Goal: Task Accomplishment & Management: Use online tool/utility

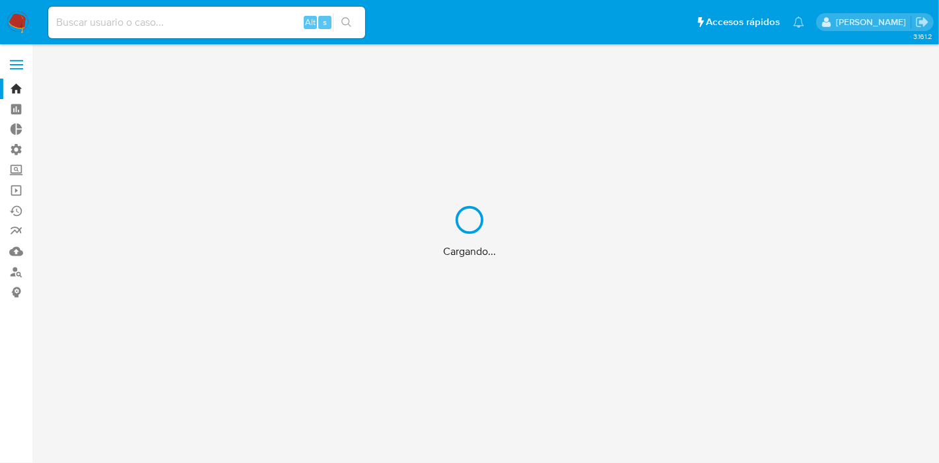
click at [192, 23] on div "Cargando..." at bounding box center [469, 231] width 939 height 463
click at [205, 23] on div "Cargando..." at bounding box center [469, 231] width 939 height 463
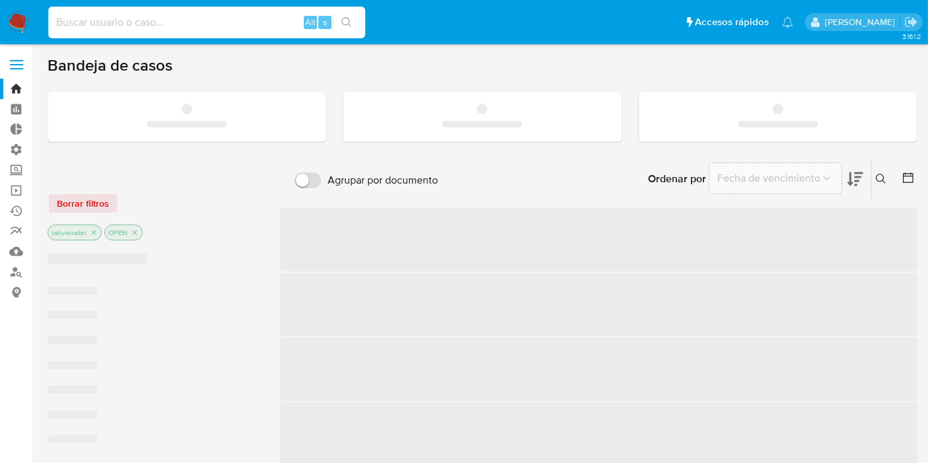
click at [211, 21] on input at bounding box center [206, 22] width 317 height 17
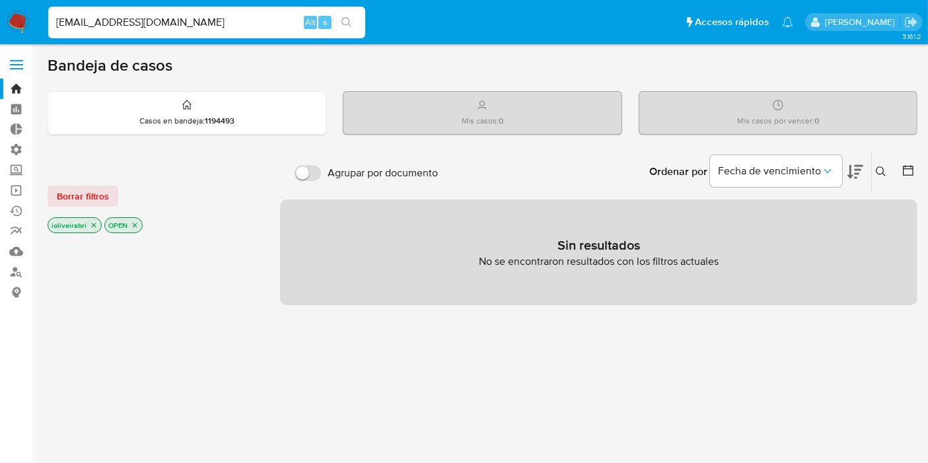
type input "iobrito080101@gmail.com"
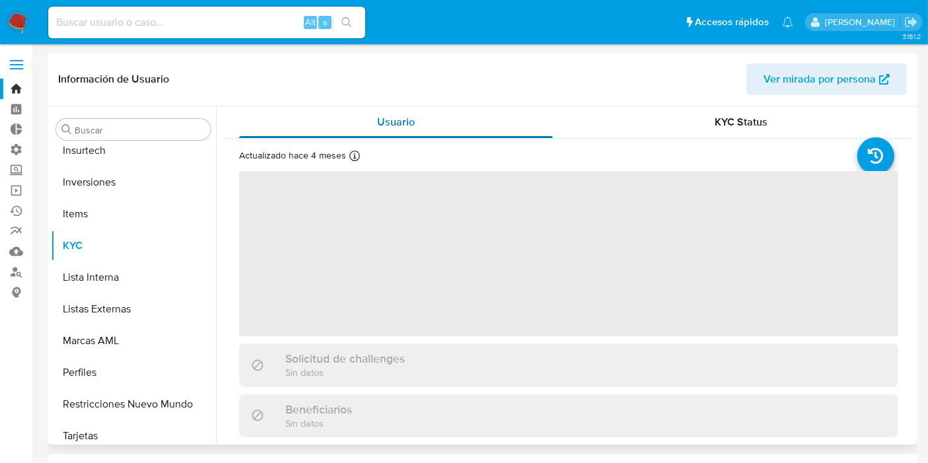
scroll to position [653, 0]
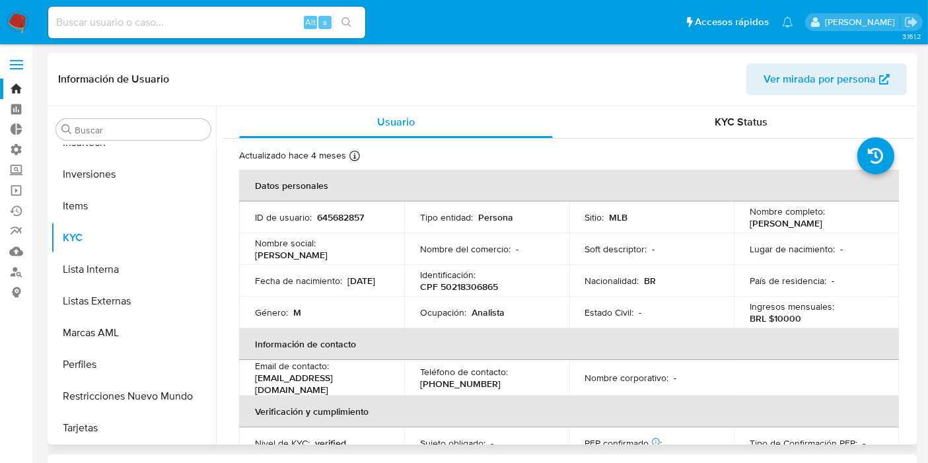
select select "10"
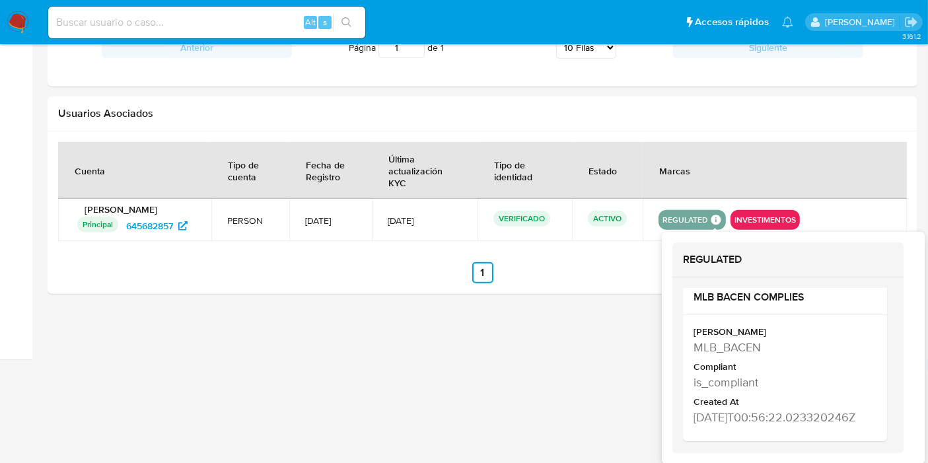
scroll to position [1031, 0]
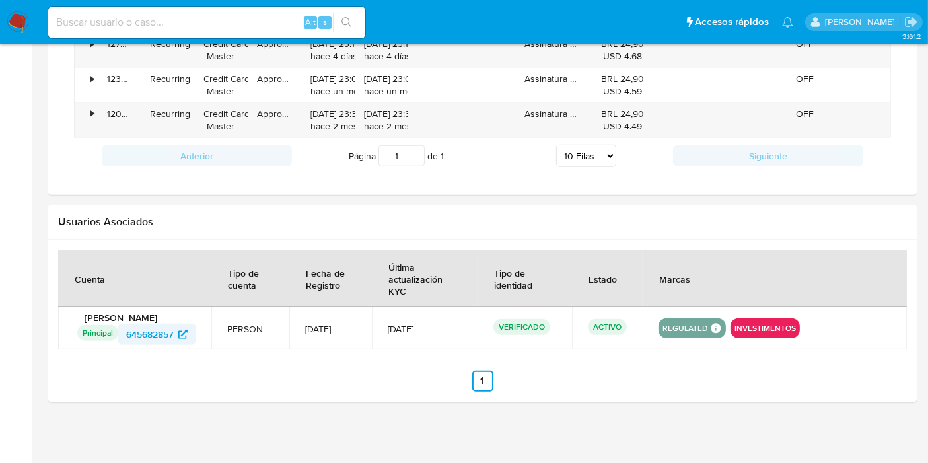
click at [170, 331] on span "645682857" at bounding box center [149, 334] width 47 height 21
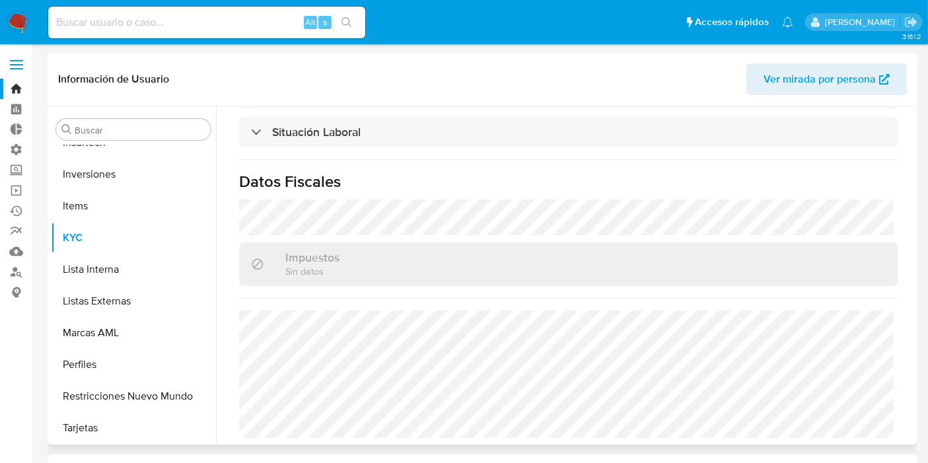
scroll to position [653, 0]
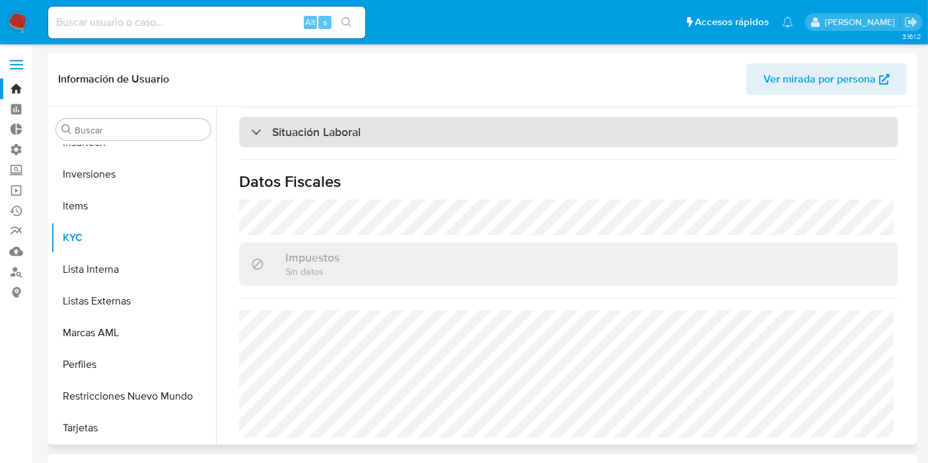
click at [378, 124] on div "Situación Laboral" at bounding box center [568, 132] width 659 height 30
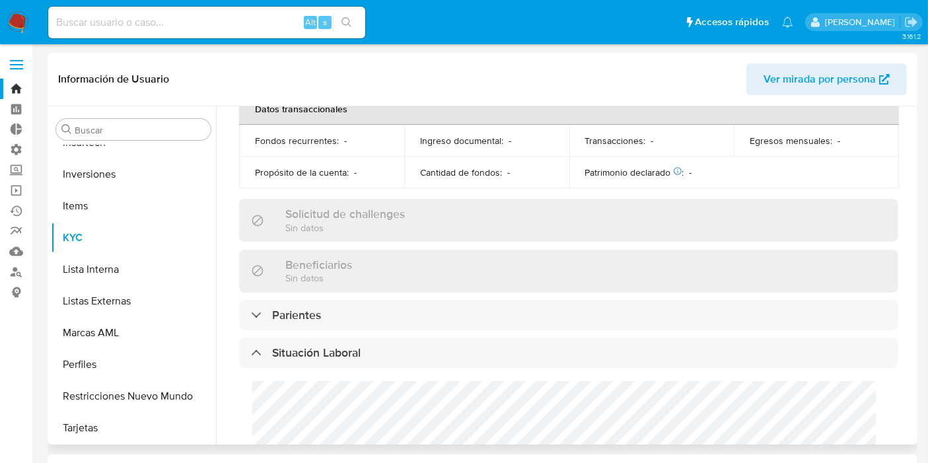
scroll to position [0, 0]
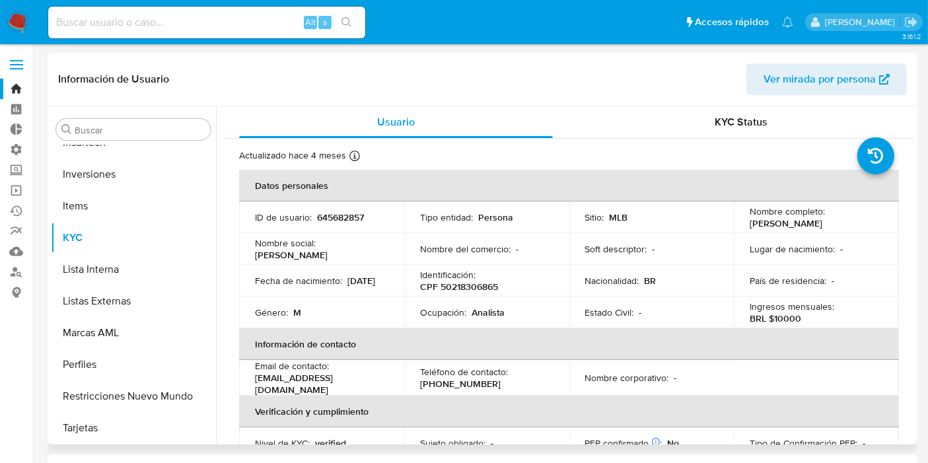
click at [801, 73] on span "Ver mirada por persona" at bounding box center [820, 79] width 112 height 32
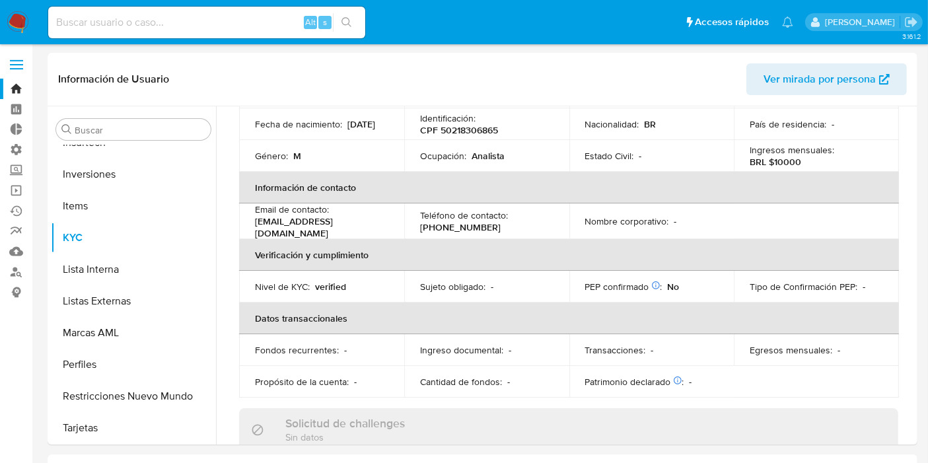
scroll to position [220, 0]
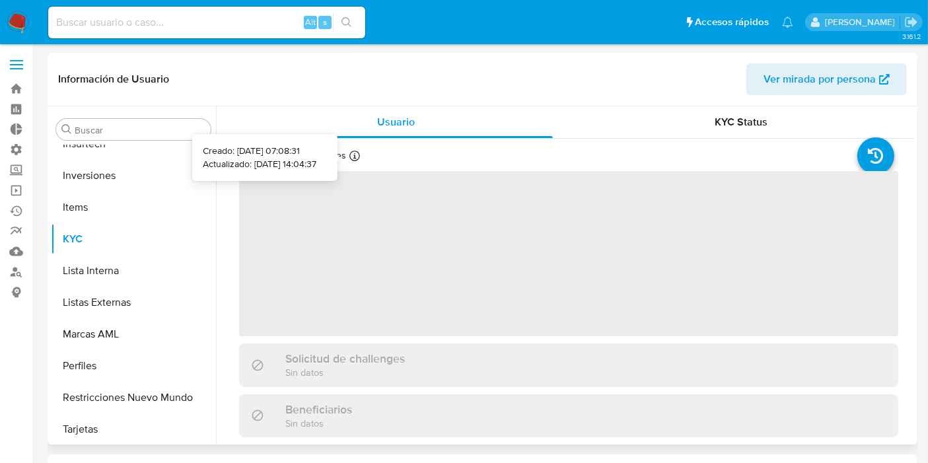
scroll to position [653, 0]
select select "10"
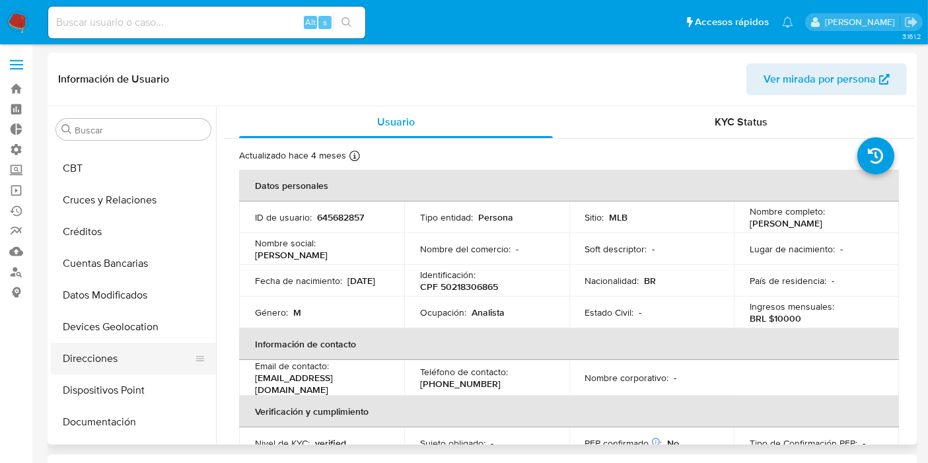
scroll to position [0, 0]
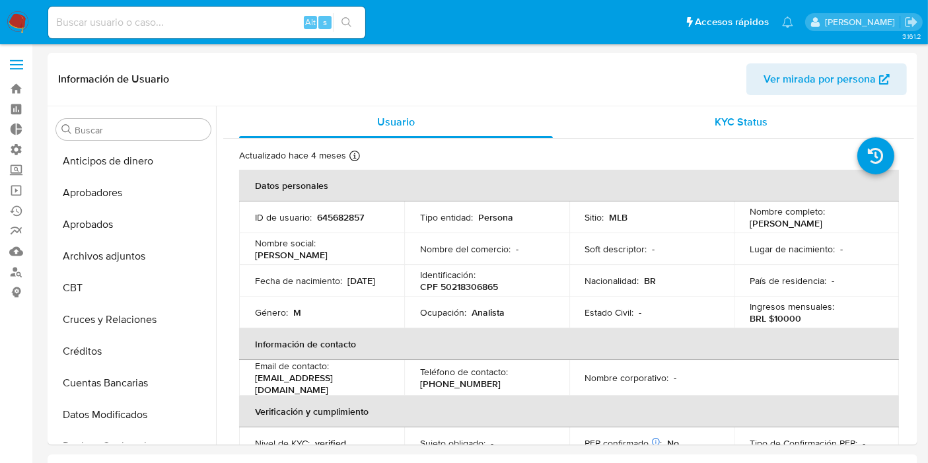
click at [772, 122] on div "KYC Status" at bounding box center [742, 122] width 314 height 32
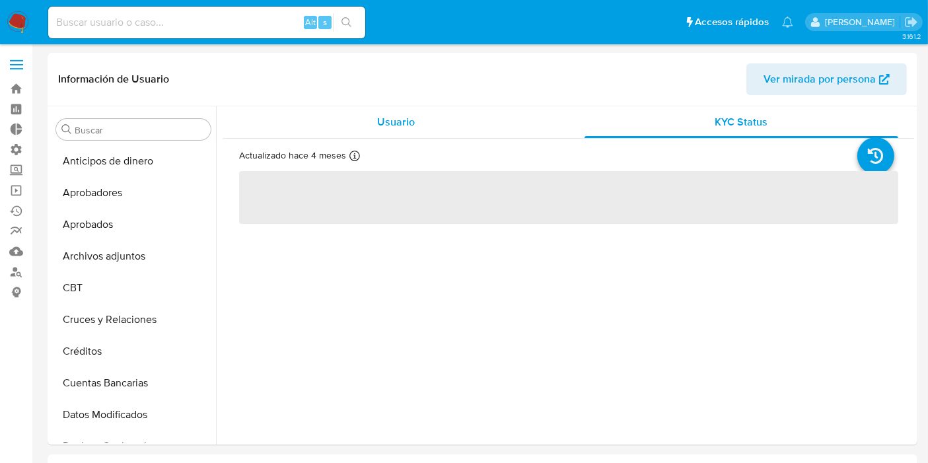
click at [437, 137] on div "Usuario" at bounding box center [396, 122] width 314 height 32
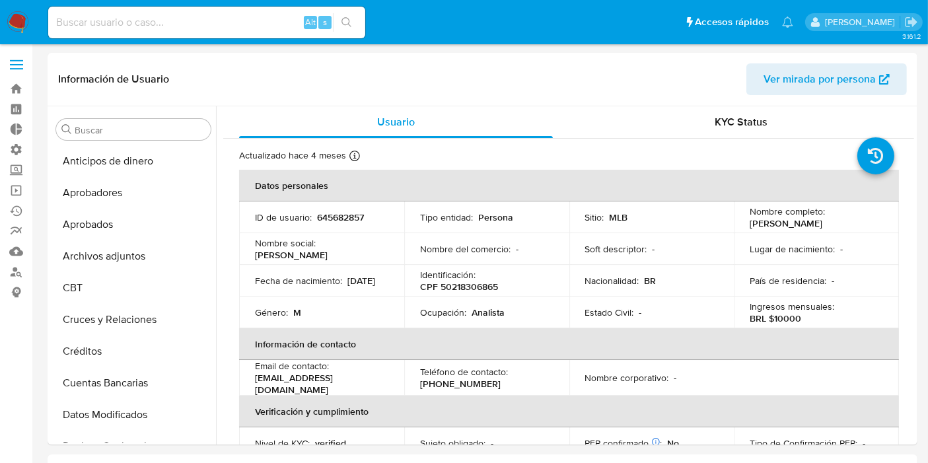
click at [15, 54] on label at bounding box center [16, 65] width 33 height 28
click at [0, 0] on input "checkbox" at bounding box center [0, 0] width 0 height 0
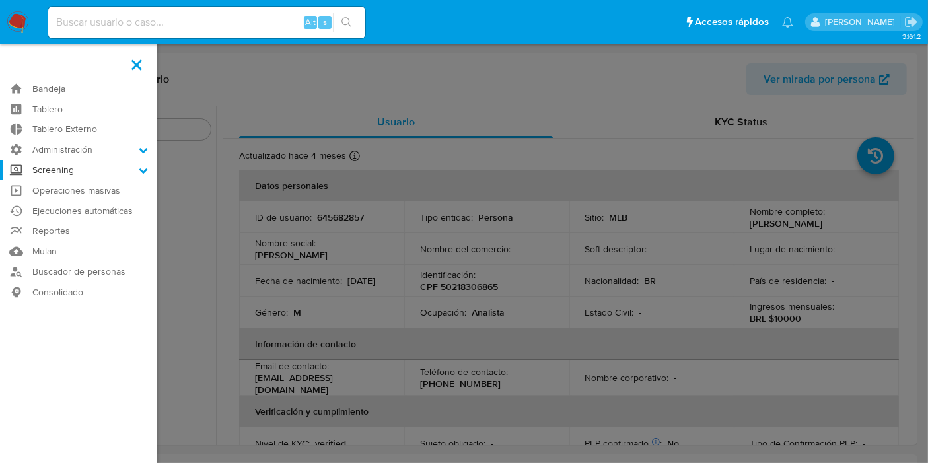
click at [81, 163] on label "Screening" at bounding box center [78, 170] width 157 height 20
click at [0, 0] on input "Screening" at bounding box center [0, 0] width 0 height 0
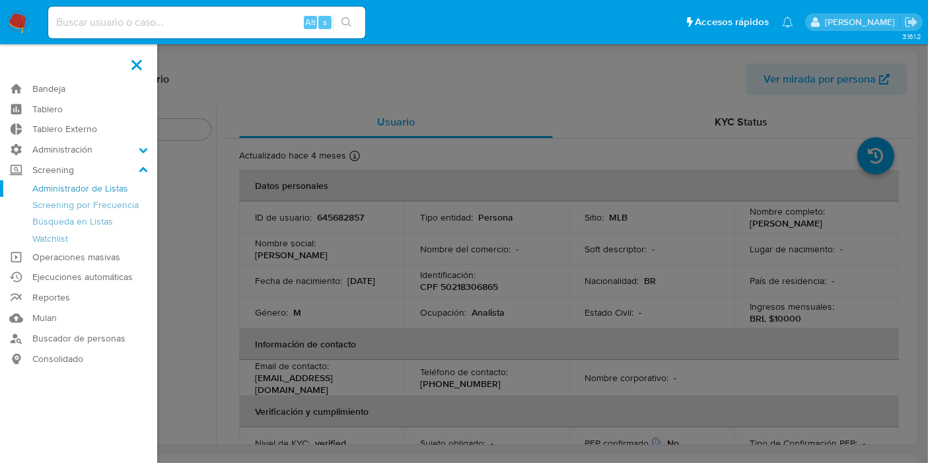
click at [79, 192] on link "Administrador de Listas" at bounding box center [78, 188] width 157 height 17
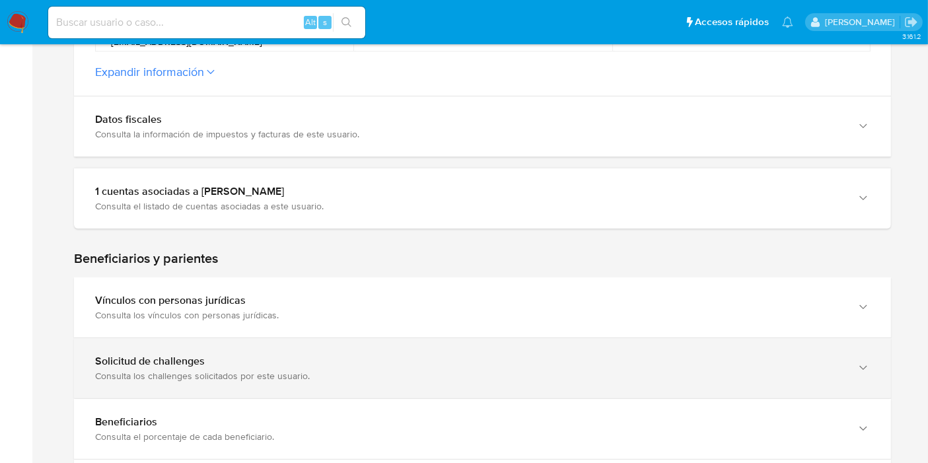
scroll to position [587, 0]
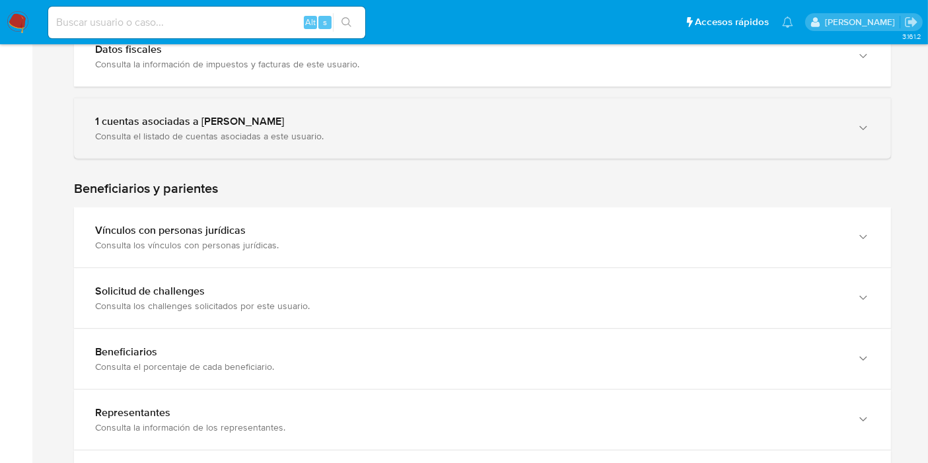
click at [246, 135] on div "Consulta el listado de cuentas asociadas a este usuario." at bounding box center [469, 136] width 748 height 12
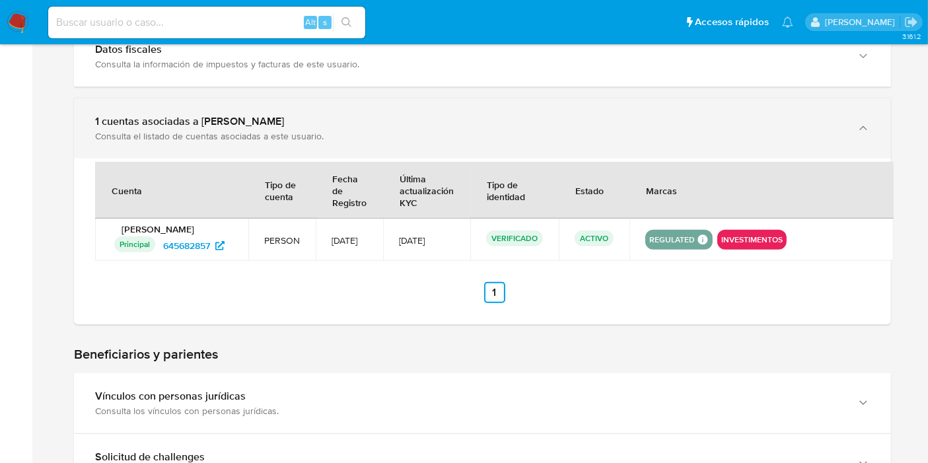
click at [289, 131] on div "Consulta el listado de cuentas asociadas a este usuario." at bounding box center [469, 136] width 748 height 12
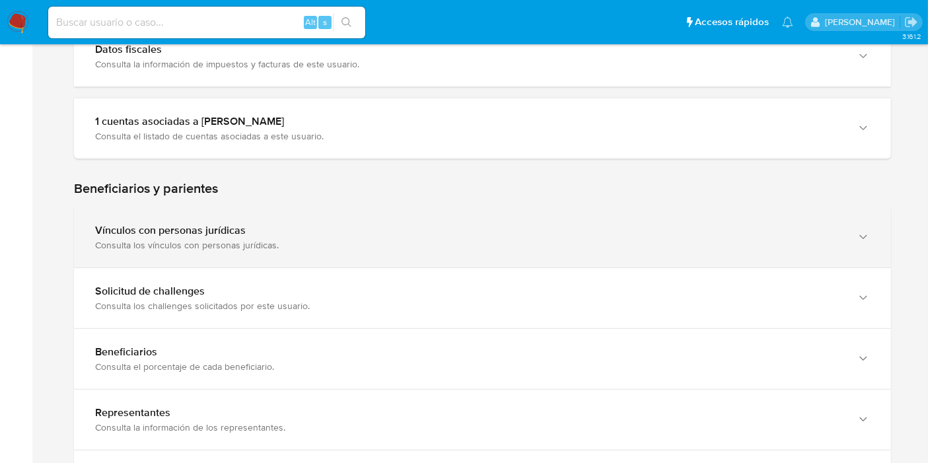
click at [290, 235] on div "Vínculos con personas jurídicas" at bounding box center [469, 230] width 748 height 13
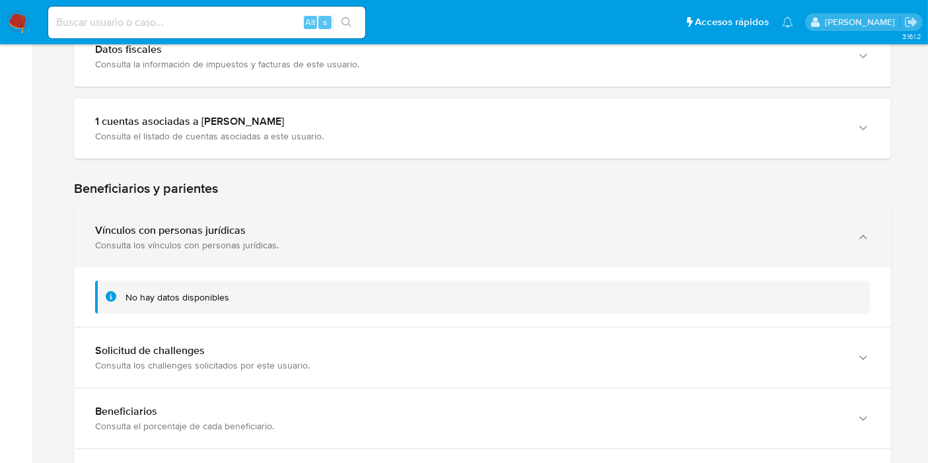
click at [290, 235] on div "Vínculos con personas jurídicas" at bounding box center [469, 230] width 748 height 13
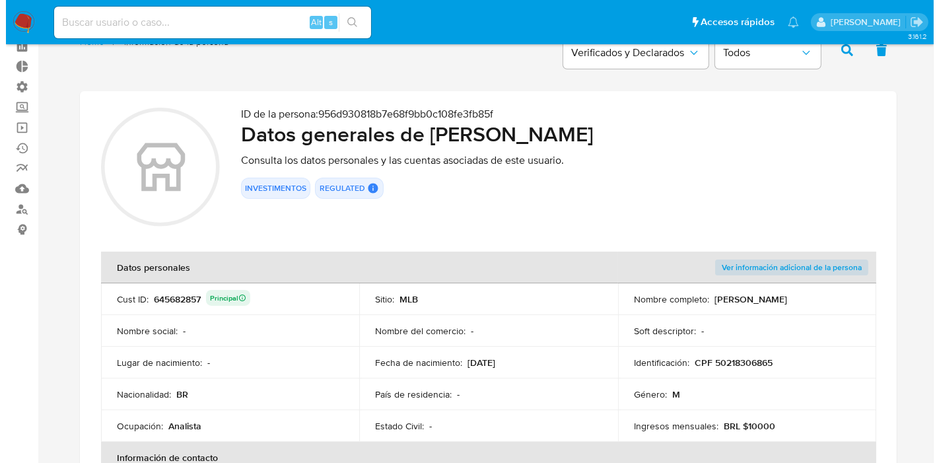
scroll to position [0, 0]
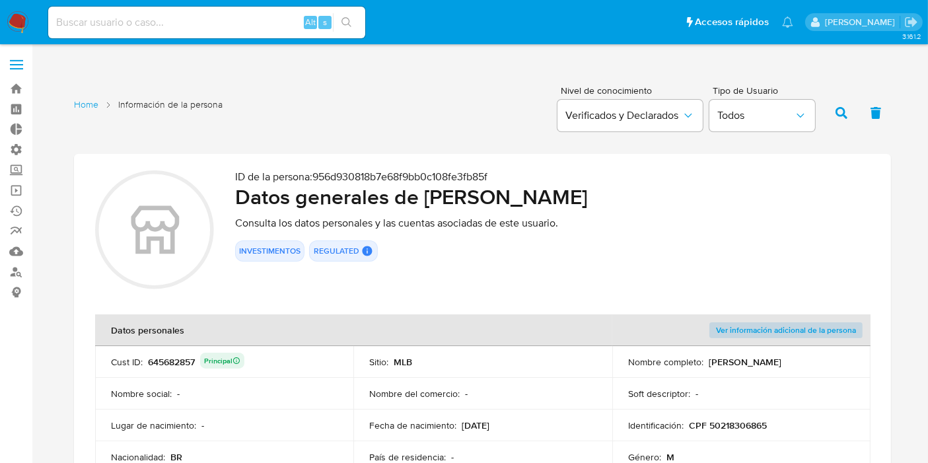
click at [742, 330] on span "Ver información adicional de la persona" at bounding box center [786, 330] width 140 height 13
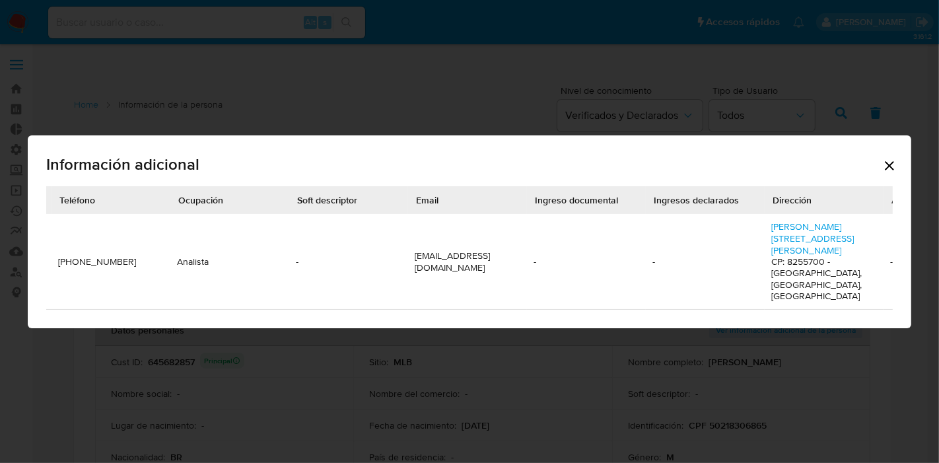
scroll to position [0, 579]
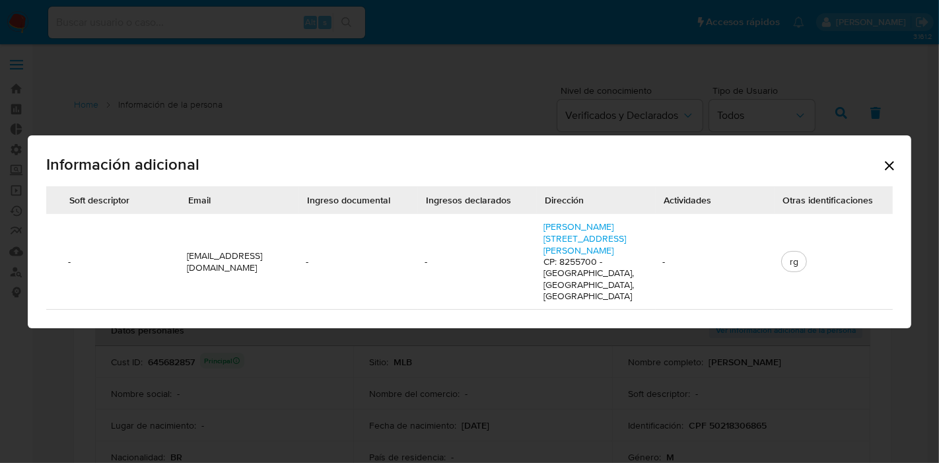
click at [892, 167] on icon "Cerrar" at bounding box center [889, 165] width 9 height 9
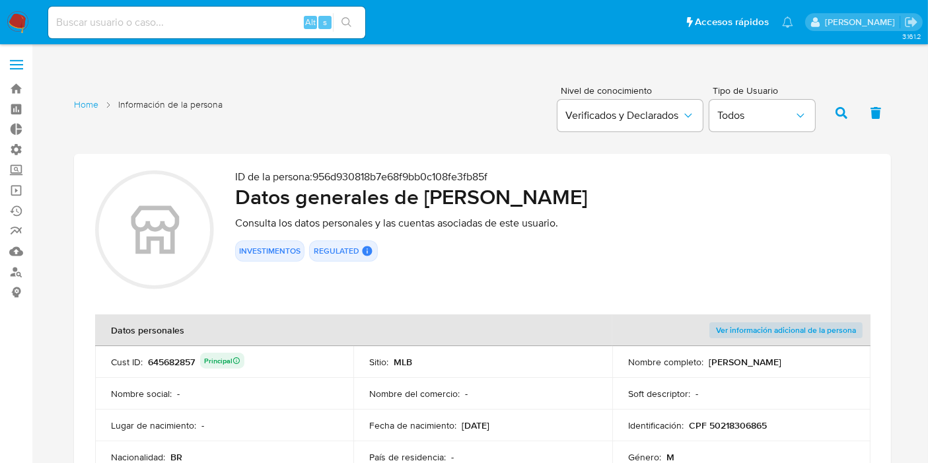
click at [729, 328] on span "Ver información adicional de la persona" at bounding box center [786, 330] width 140 height 13
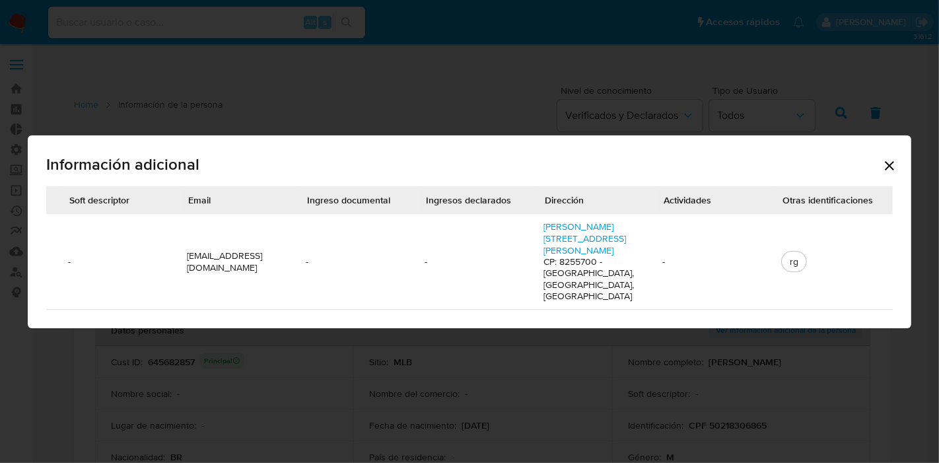
click at [896, 171] on icon "Cerrar" at bounding box center [890, 166] width 16 height 16
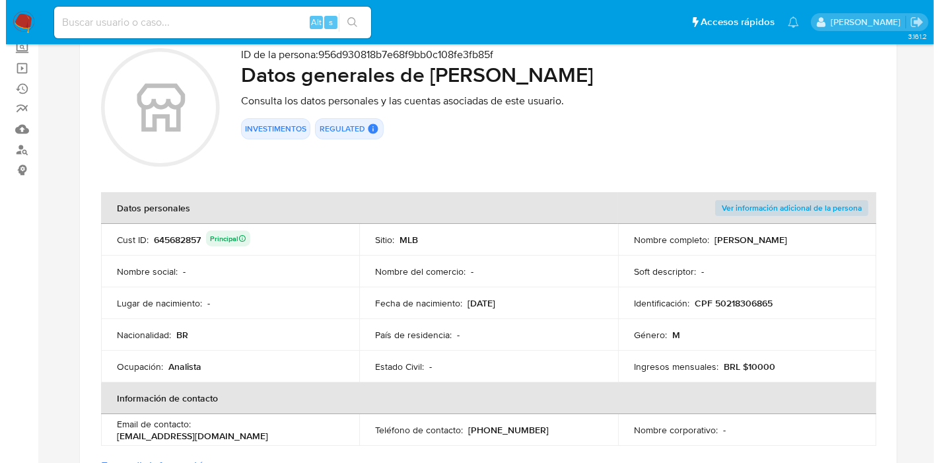
scroll to position [220, 0]
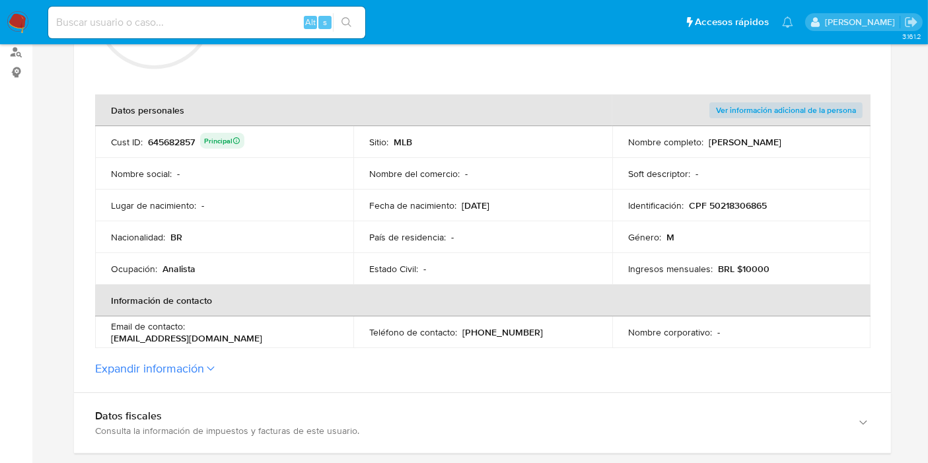
drag, startPoint x: 175, startPoint y: 237, endPoint x: 216, endPoint y: 240, distance: 41.1
click at [235, 244] on td "Nacionalidad : BR" at bounding box center [224, 237] width 258 height 32
drag, startPoint x: 215, startPoint y: 240, endPoint x: 269, endPoint y: 216, distance: 59.4
click at [215, 240] on div "Nacionalidad : BR" at bounding box center [224, 237] width 227 height 12
click at [449, 205] on p "Fecha de nacimiento :" at bounding box center [412, 205] width 87 height 12
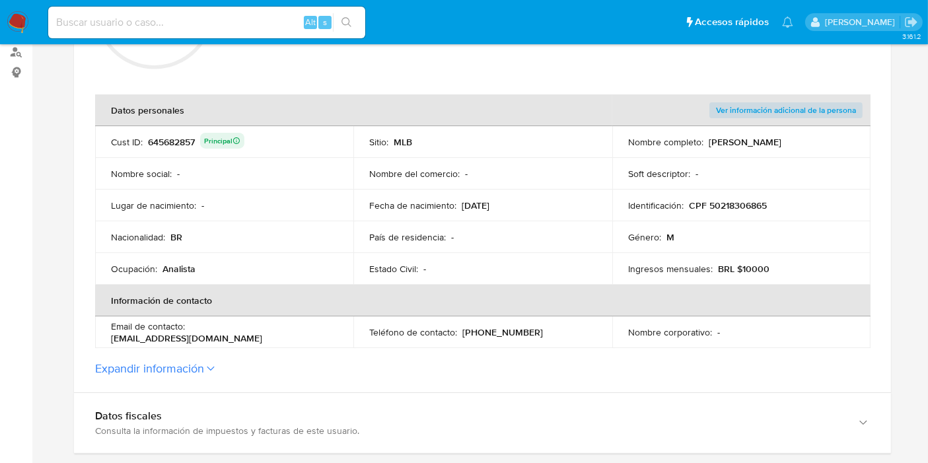
drag, startPoint x: 392, startPoint y: 144, endPoint x: 413, endPoint y: 144, distance: 21.1
click at [443, 143] on div "Sitio : MLB" at bounding box center [482, 142] width 227 height 12
click at [406, 144] on p "MLB" at bounding box center [403, 142] width 18 height 12
click at [731, 108] on span "Ver información adicional de la persona" at bounding box center [786, 110] width 140 height 13
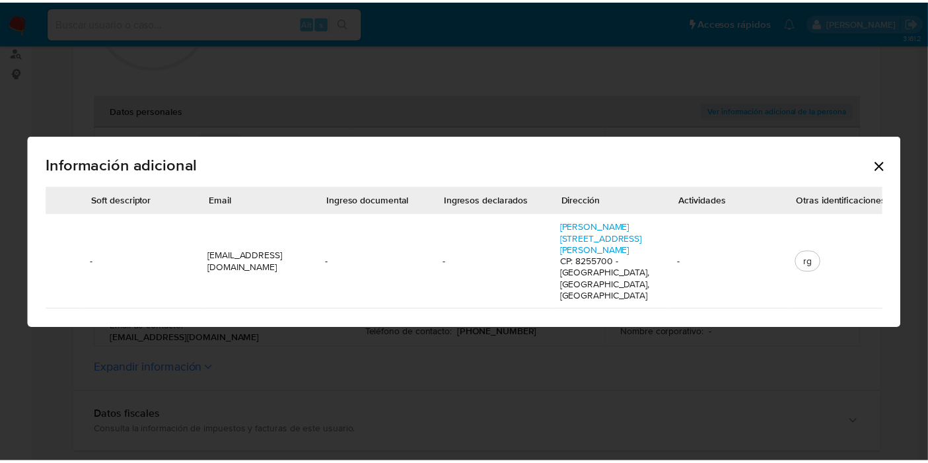
scroll to position [0, 579]
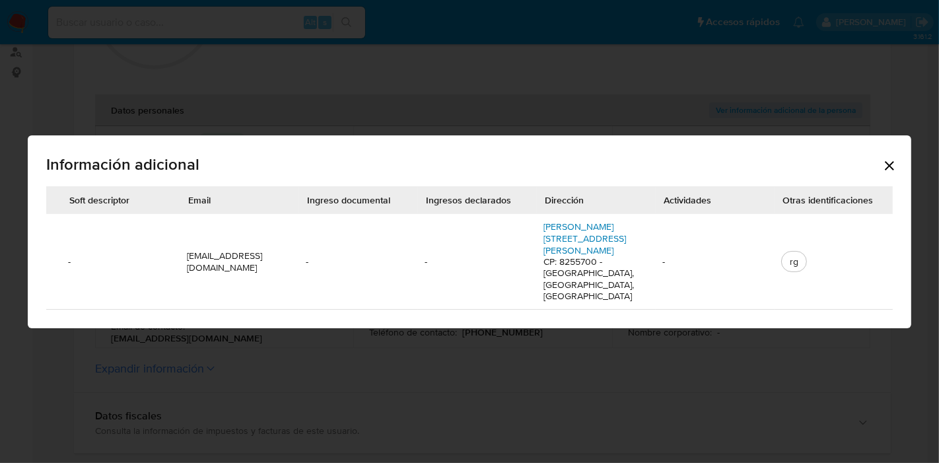
click at [595, 239] on link "Alcides Quintar 49, Cj Residencial Jose Bonifacio" at bounding box center [585, 238] width 83 height 37
drag, startPoint x: 786, startPoint y: 256, endPoint x: 837, endPoint y: 253, distance: 51.0
click at [837, 253] on td "rg" at bounding box center [834, 262] width 119 height 96
click at [896, 172] on icon "Cerrar" at bounding box center [890, 166] width 16 height 16
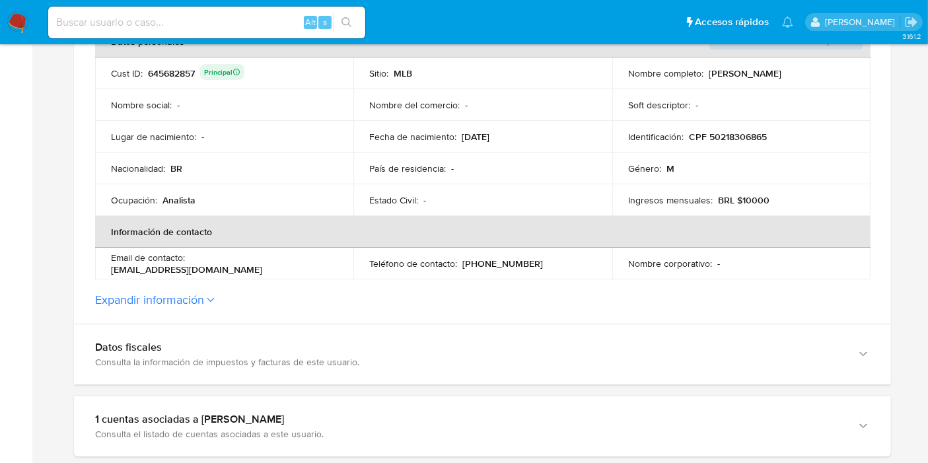
scroll to position [440, 0]
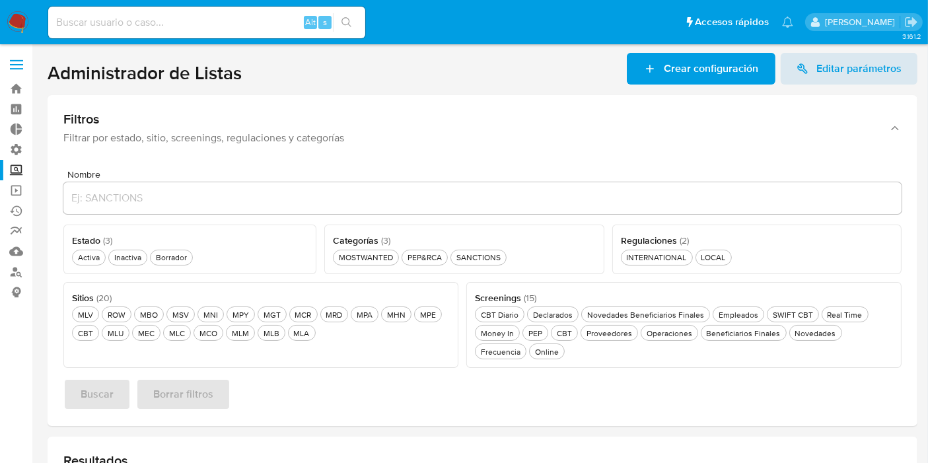
scroll to position [147, 0]
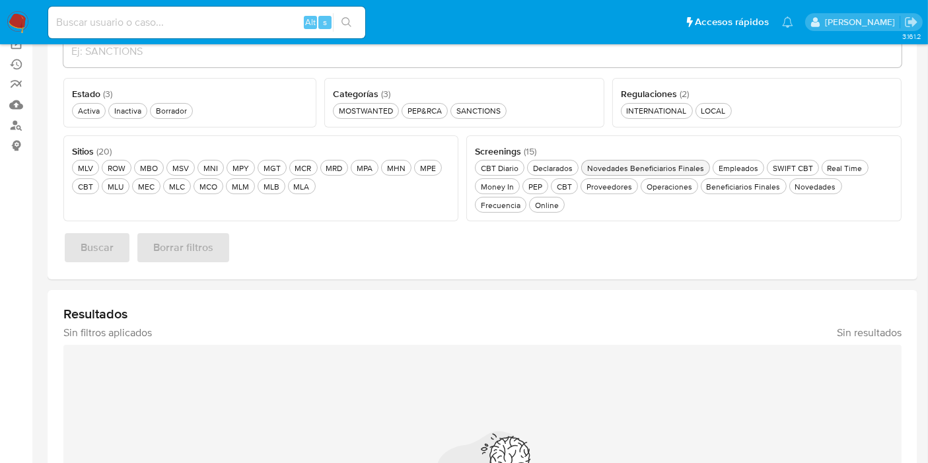
click at [648, 166] on div "Novedades Beneficiarios Finales Novedades Beneficiarios Finales" at bounding box center [646, 168] width 122 height 11
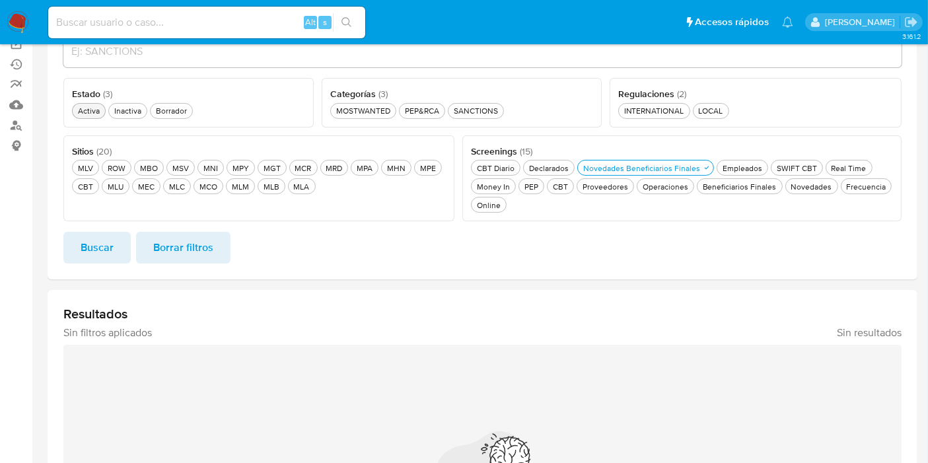
click at [92, 112] on div "Activa Activa" at bounding box center [88, 110] width 27 height 11
click at [102, 235] on span "Buscar" at bounding box center [97, 247] width 33 height 29
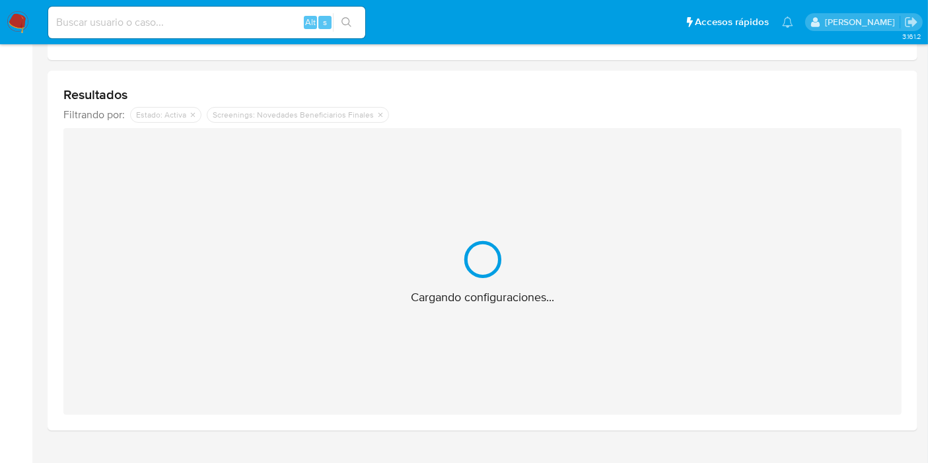
scroll to position [367, 0]
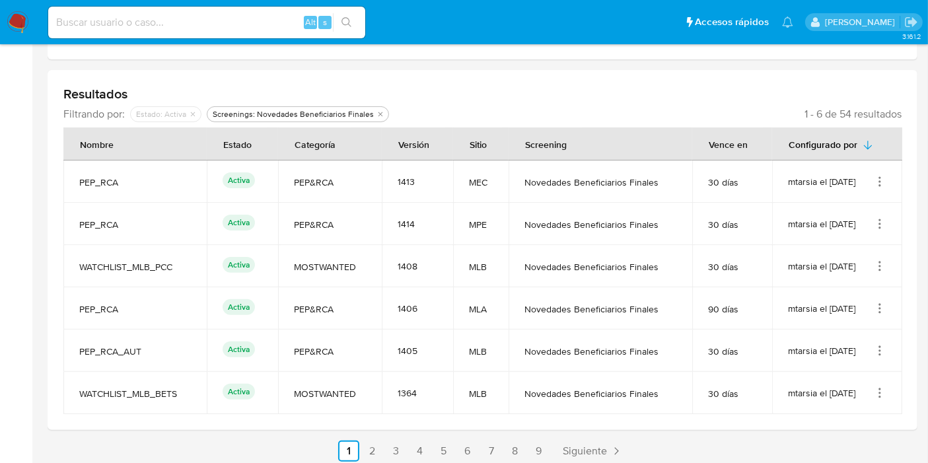
click at [869, 178] on div "mtarsia el [DATE]" at bounding box center [837, 181] width 98 height 13
click at [875, 180] on icon "Acciones" at bounding box center [879, 181] width 13 height 13
click at [844, 212] on button "Ver detalles" at bounding box center [827, 212] width 119 height 35
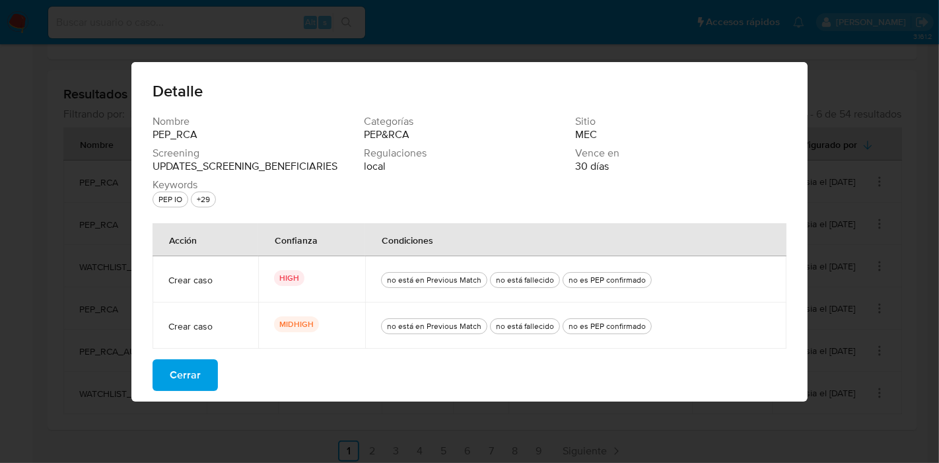
click at [185, 381] on span "Cerrar" at bounding box center [185, 375] width 31 height 29
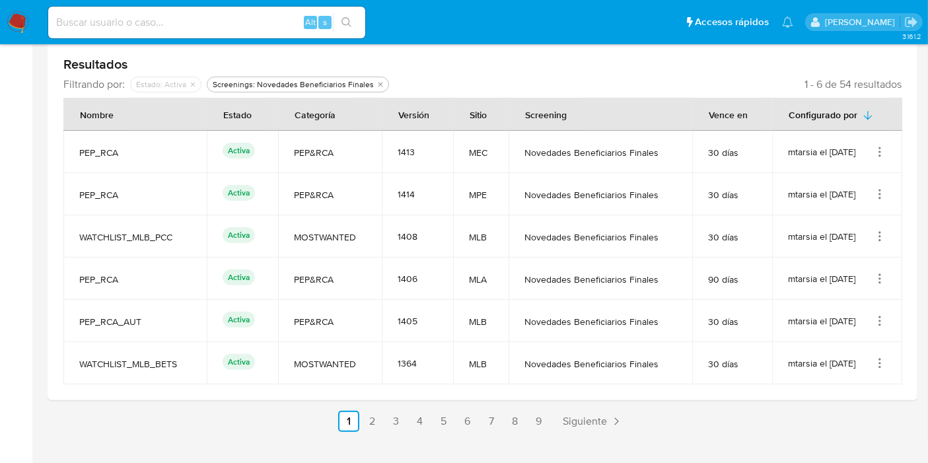
scroll to position [420, 0]
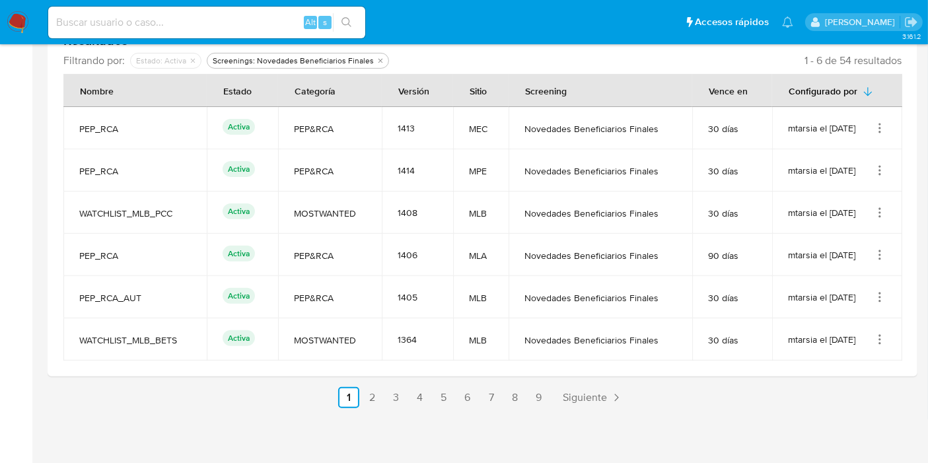
click at [881, 170] on icon "Acciones" at bounding box center [879, 170] width 1 height 1
click at [820, 192] on button "Ver detalles" at bounding box center [827, 201] width 119 height 35
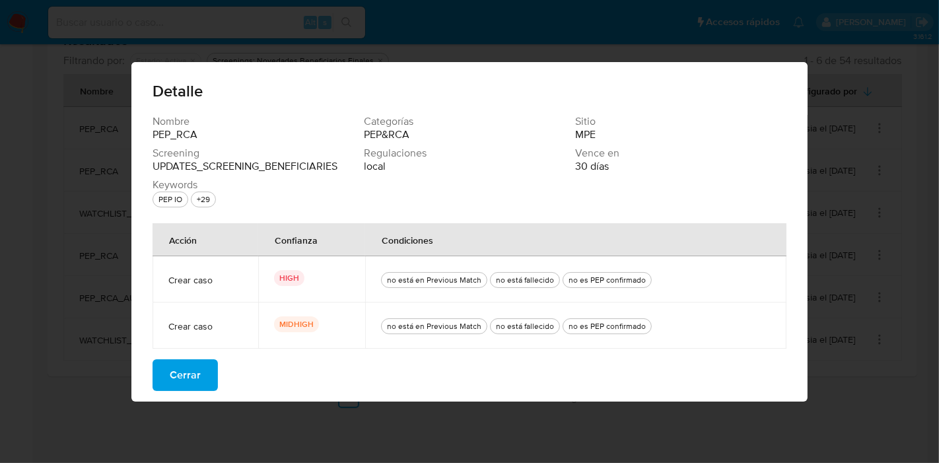
click at [175, 388] on span "Cerrar" at bounding box center [185, 375] width 31 height 29
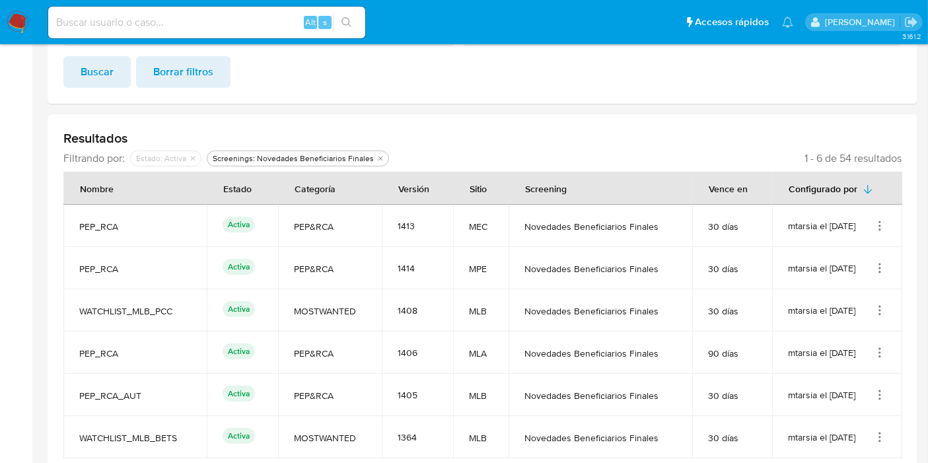
scroll to position [53, 0]
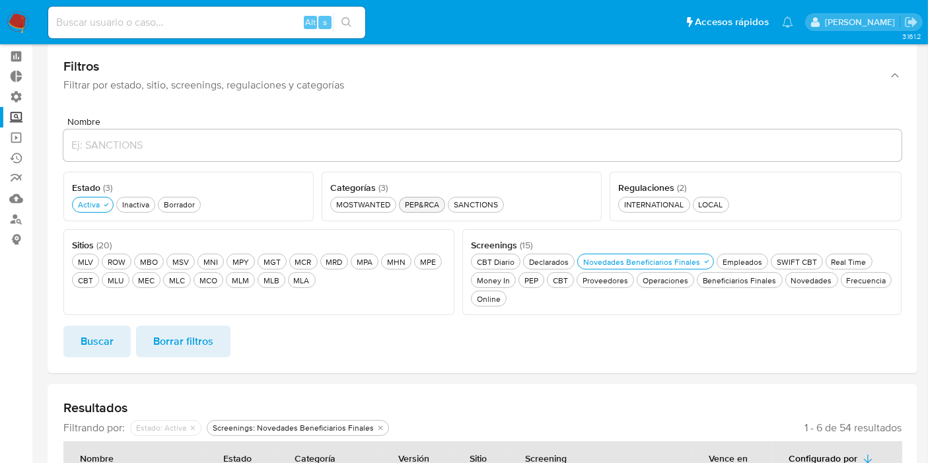
click at [414, 206] on div "PEP&RCA PEP&RCA" at bounding box center [422, 204] width 40 height 11
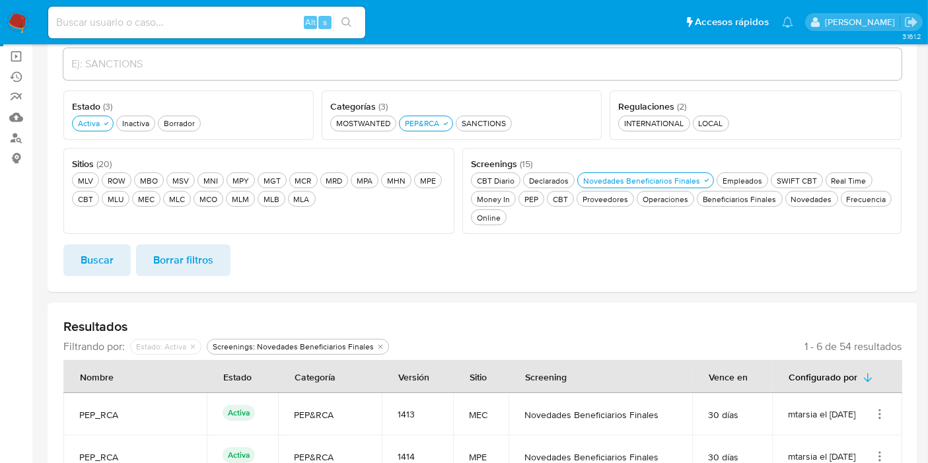
scroll to position [199, 0]
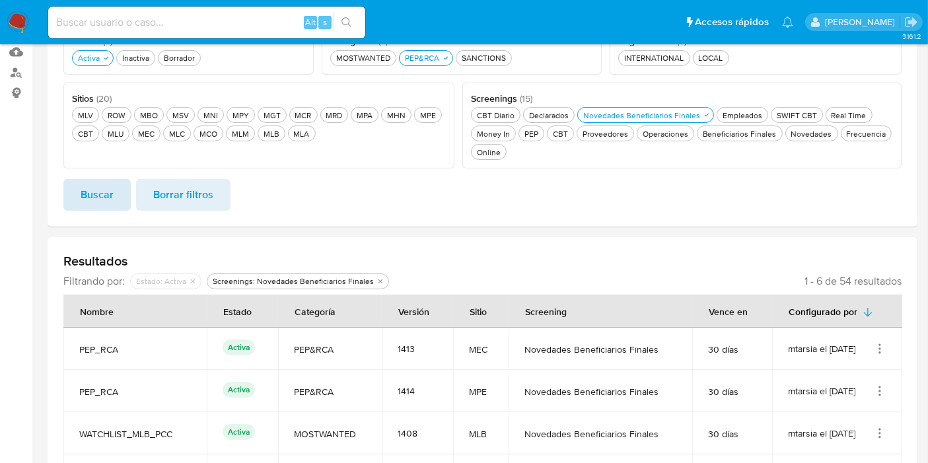
click at [106, 186] on span "Buscar" at bounding box center [97, 194] width 33 height 29
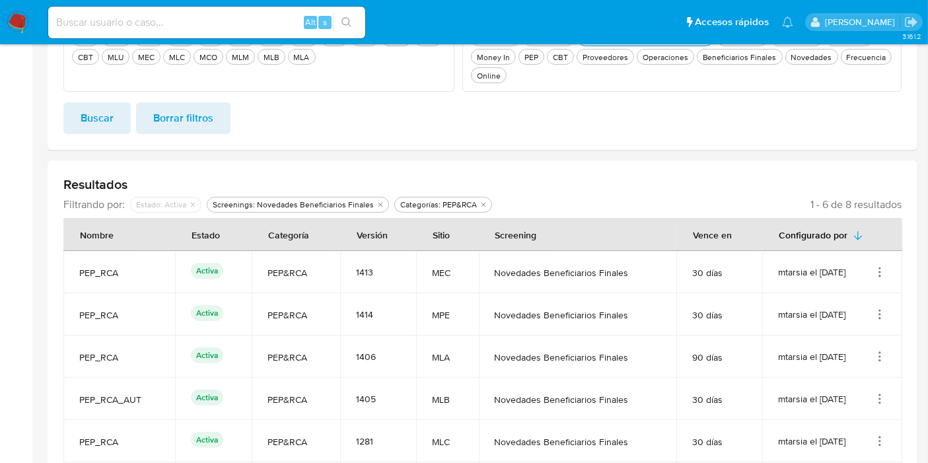
scroll to position [126, 0]
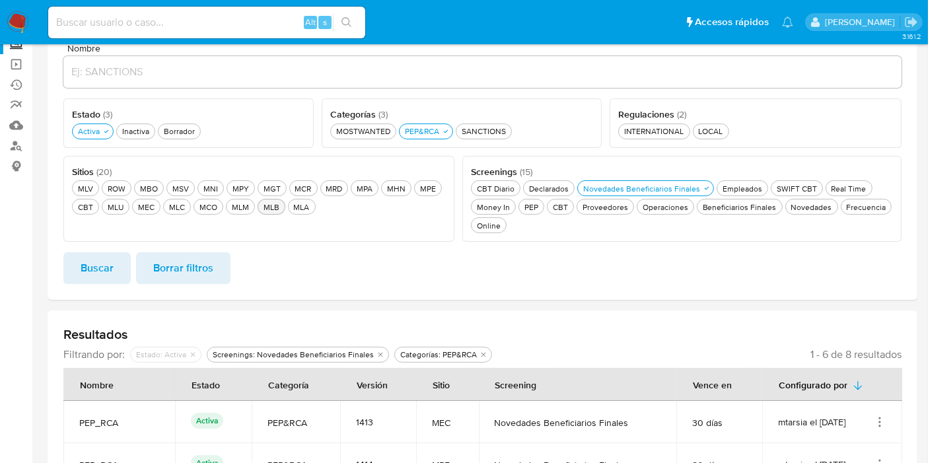
click at [265, 202] on div "MLB MLB" at bounding box center [271, 206] width 21 height 11
click at [82, 261] on span "Buscar" at bounding box center [97, 268] width 33 height 29
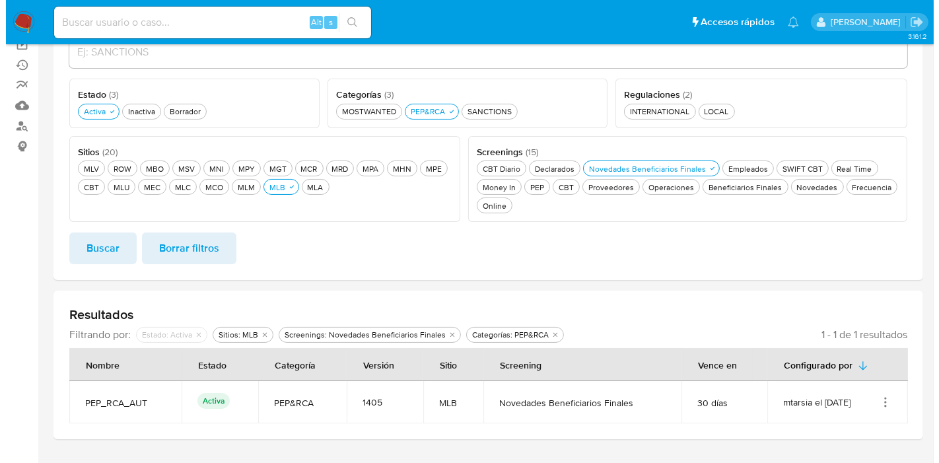
scroll to position [177, 0]
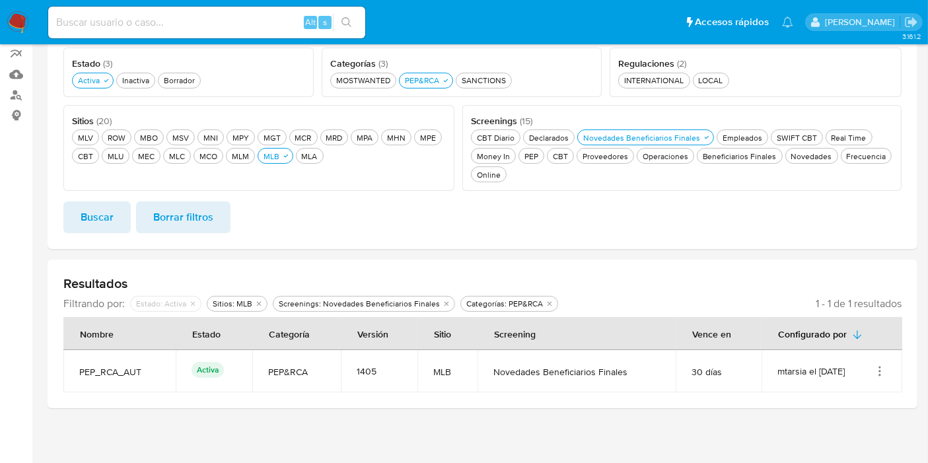
click at [879, 369] on icon "Acciones" at bounding box center [879, 371] width 13 height 13
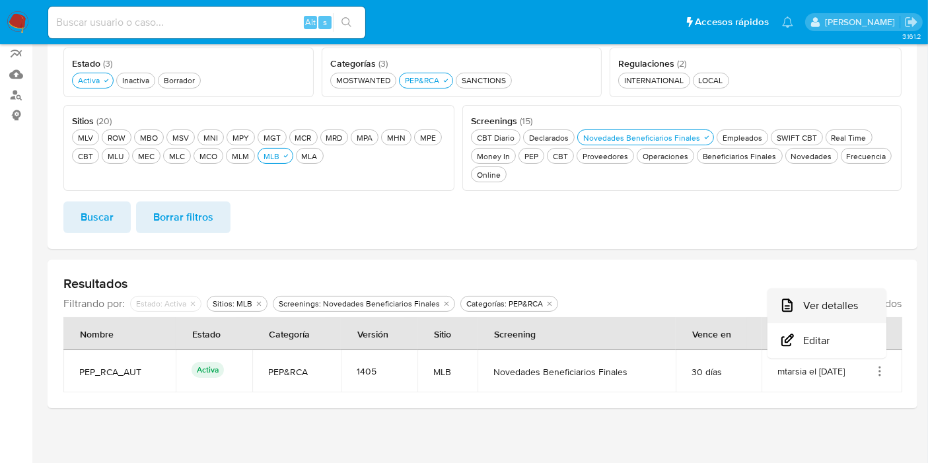
click at [850, 307] on button "Ver detalles" at bounding box center [827, 306] width 119 height 35
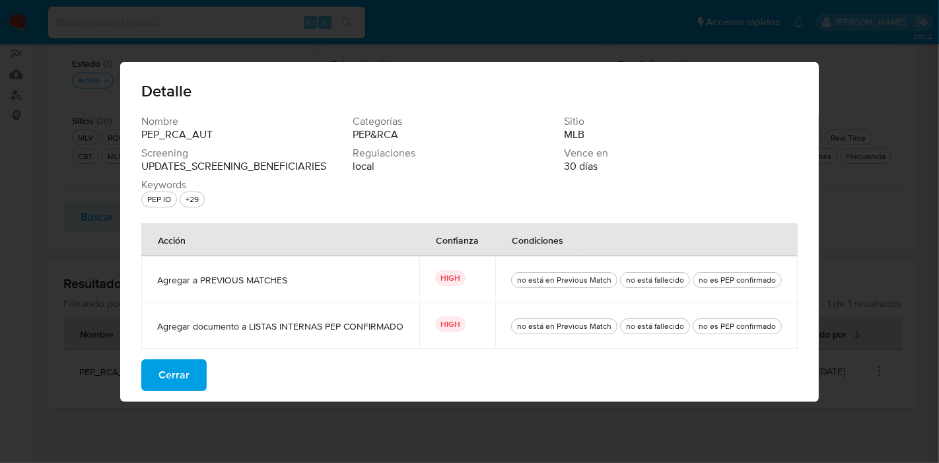
drag, startPoint x: 205, startPoint y: 283, endPoint x: 322, endPoint y: 291, distance: 116.6
click at [328, 285] on span "Agregar a PREVIOUS MATCHES" at bounding box center [280, 280] width 246 height 12
drag, startPoint x: 322, startPoint y: 291, endPoint x: 347, endPoint y: 304, distance: 28.7
click at [322, 293] on td "Agregar a PREVIOUS MATCHES" at bounding box center [280, 279] width 278 height 46
drag, startPoint x: 536, startPoint y: 278, endPoint x: 640, endPoint y: 283, distance: 104.5
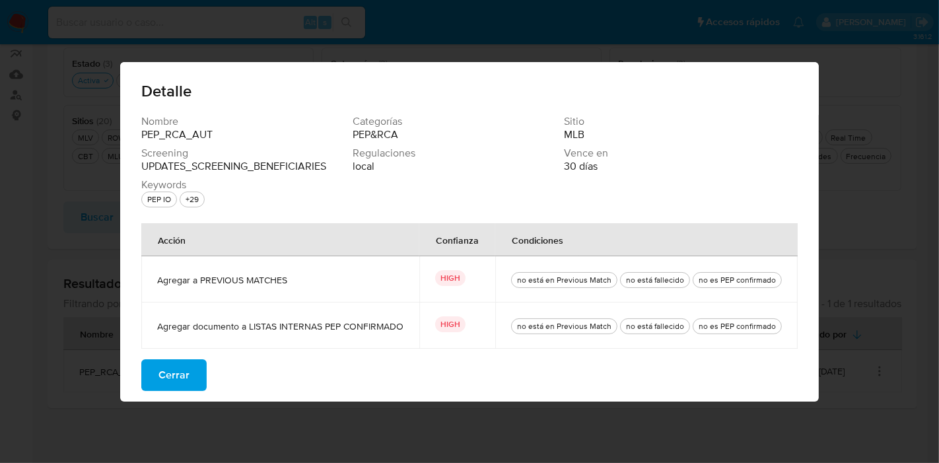
click at [643, 279] on div "no está en Previous Match no está fallecido no es PEP confirmado" at bounding box center [646, 279] width 271 height 46
drag, startPoint x: 571, startPoint y: 161, endPoint x: 624, endPoint y: 168, distance: 52.7
click at [624, 168] on div "Vence en 30 días" at bounding box center [669, 160] width 211 height 26
click at [598, 171] on span "30 días" at bounding box center [581, 166] width 34 height 13
drag, startPoint x: 349, startPoint y: 166, endPoint x: 416, endPoint y: 167, distance: 66.7
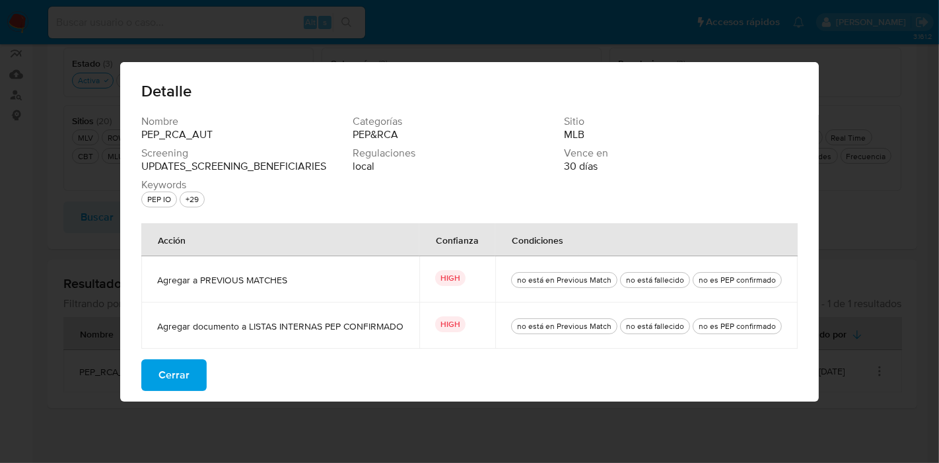
click at [419, 165] on div "Nombre PEP_RCA_AUT Categorías PEP&RCA Sitio MLB Screening UPDATES_SCREENING_BEN…" at bounding box center [458, 164] width 634 height 98
click at [377, 178] on div "Nombre PEP_RCA_AUT Categorías PEP&RCA Sitio MLB Screening UPDATES_SCREENING_BEN…" at bounding box center [458, 164] width 634 height 98
drag, startPoint x: 357, startPoint y: 164, endPoint x: 402, endPoint y: 166, distance: 45.0
click at [402, 166] on div "Nombre PEP_RCA_AUT Categorías PEP&RCA Sitio MLB Screening UPDATES_SCREENING_BEN…" at bounding box center [458, 164] width 634 height 98
click at [429, 182] on div "Nombre PEP_RCA_AUT Categorías PEP&RCA Sitio MLB Screening UPDATES_SCREENING_BEN…" at bounding box center [458, 164] width 634 height 98
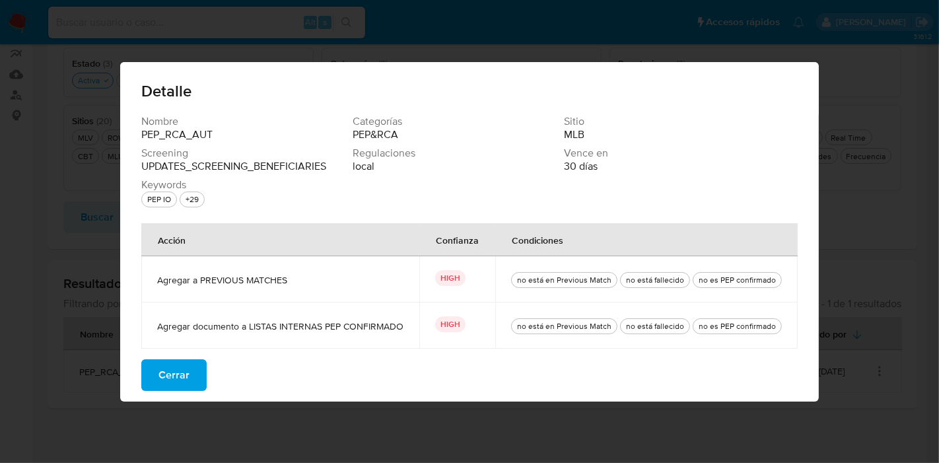
drag, startPoint x: 355, startPoint y: 168, endPoint x: 365, endPoint y: 180, distance: 15.0
click at [421, 169] on div "Nombre PEP_RCA_AUT Categorías PEP&RCA Sitio MLB Screening UPDATES_SCREENING_BEN…" at bounding box center [458, 164] width 634 height 98
click at [365, 177] on div "Nombre PEP_RCA_AUT Categorías PEP&RCA Sitio MLB Screening UPDATES_SCREENING_BEN…" at bounding box center [458, 164] width 634 height 98
drag, startPoint x: 360, startPoint y: 170, endPoint x: 380, endPoint y: 178, distance: 22.2
click at [394, 171] on div "Regulaciones local" at bounding box center [458, 160] width 211 height 26
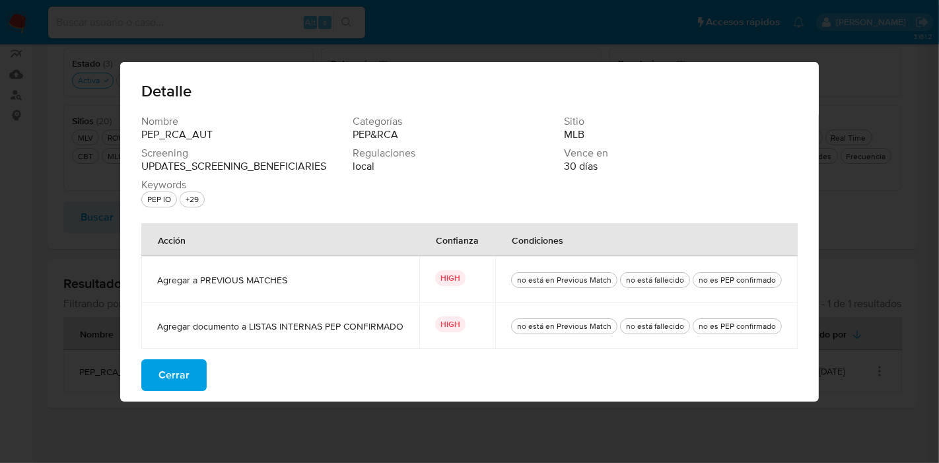
click at [379, 178] on div "Nombre PEP_RCA_AUT Categorías PEP&RCA Sitio MLB Screening UPDATES_SCREENING_BEN…" at bounding box center [458, 164] width 634 height 98
drag, startPoint x: 357, startPoint y: 165, endPoint x: 392, endPoint y: 164, distance: 35.0
click at [392, 164] on div "Nombre PEP_RCA_AUT Categorías PEP&RCA Sitio MLB Screening UPDATES_SCREENING_BEN…" at bounding box center [458, 164] width 634 height 98
click at [386, 167] on div "Regulaciones local" at bounding box center [458, 160] width 211 height 26
click at [199, 396] on div "Nombre PEP_RCA_AUT Categorías PEP&RCA Sitio MLB Screening UPDATES_SCREENING_BEN…" at bounding box center [469, 258] width 699 height 287
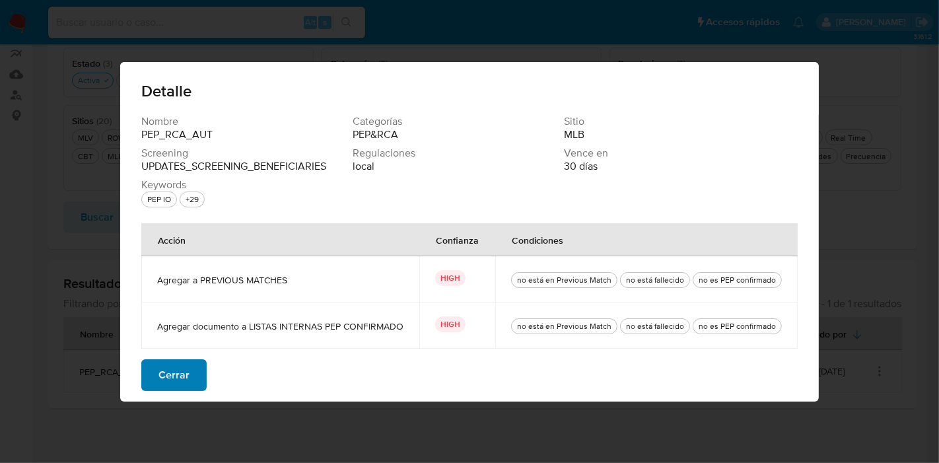
click at [199, 374] on button "Cerrar" at bounding box center [173, 375] width 65 height 32
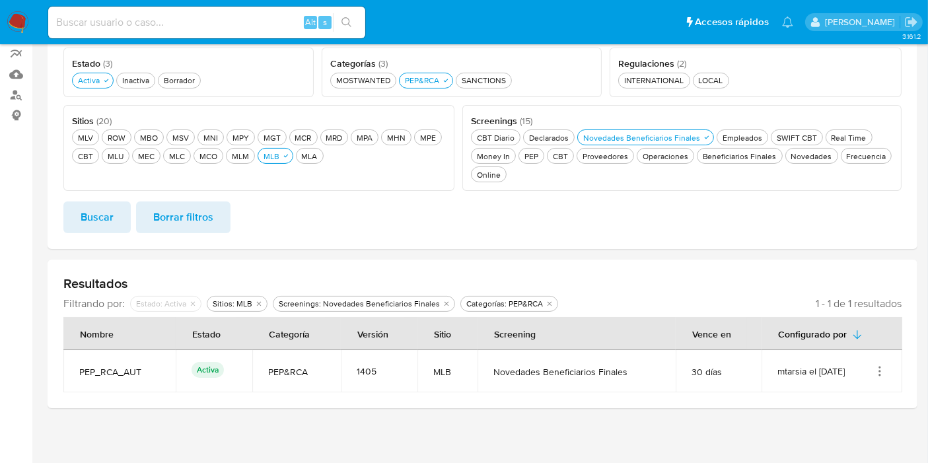
click at [883, 377] on icon "Acciones" at bounding box center [879, 371] width 13 height 13
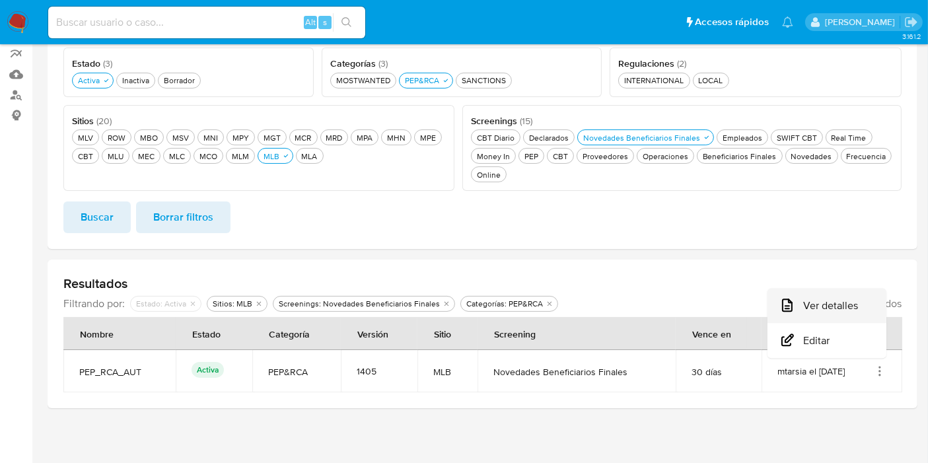
click at [831, 305] on button "Ver detalles" at bounding box center [827, 306] width 119 height 35
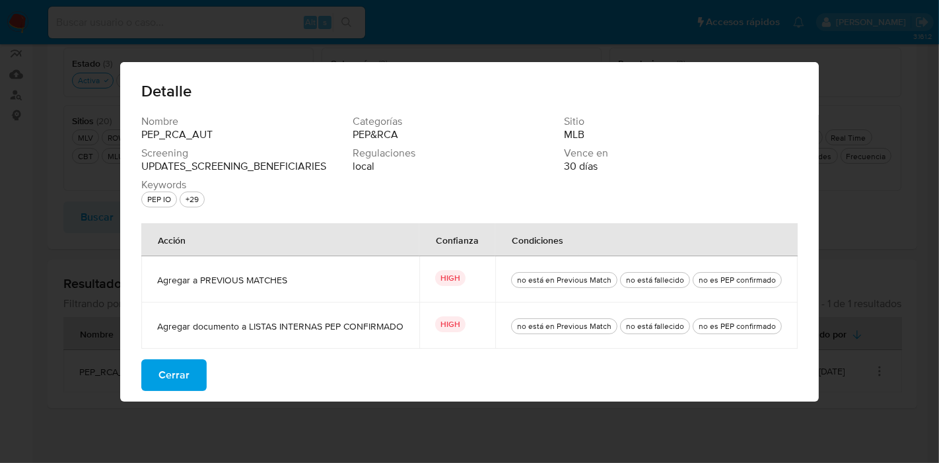
drag, startPoint x: 701, startPoint y: 271, endPoint x: 786, endPoint y: 291, distance: 87.3
click at [866, 297] on div "Detalle Nombre PEP_RCA_AUT Categorías PEP&RCA Sitio MLB Screening UPDATES_SCREE…" at bounding box center [469, 231] width 939 height 463
drag, startPoint x: 694, startPoint y: 275, endPoint x: 791, endPoint y: 271, distance: 97.2
click at [791, 271] on td "no está en Previous Match no está fallecido no es PEP confirmado" at bounding box center [646, 279] width 303 height 46
click at [201, 359] on button "Cerrar" at bounding box center [173, 375] width 65 height 32
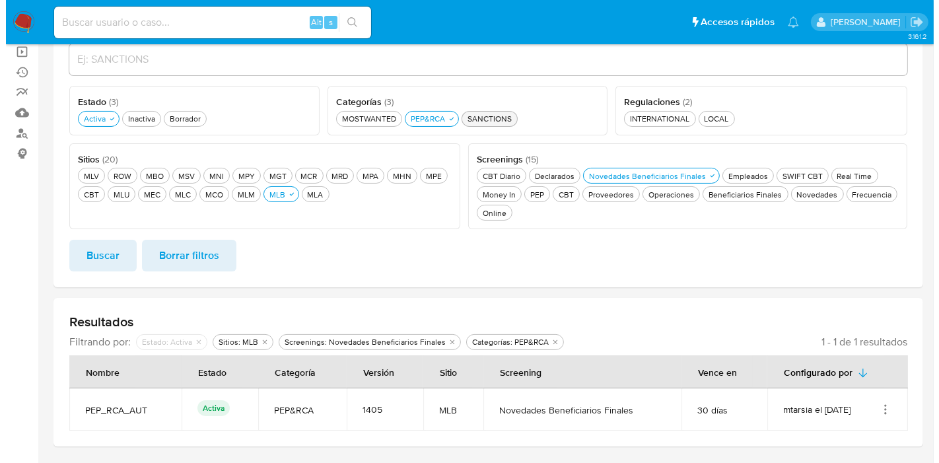
scroll to position [0, 0]
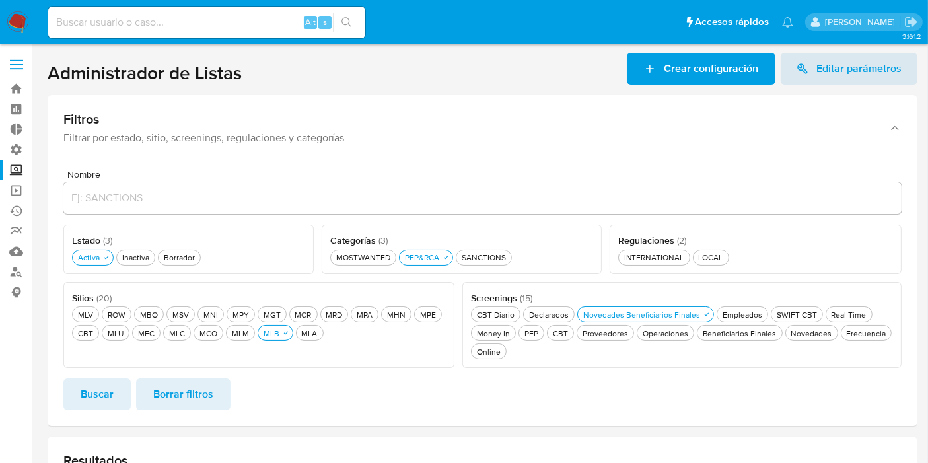
click at [691, 55] on span "Crear configuración" at bounding box center [711, 69] width 94 height 32
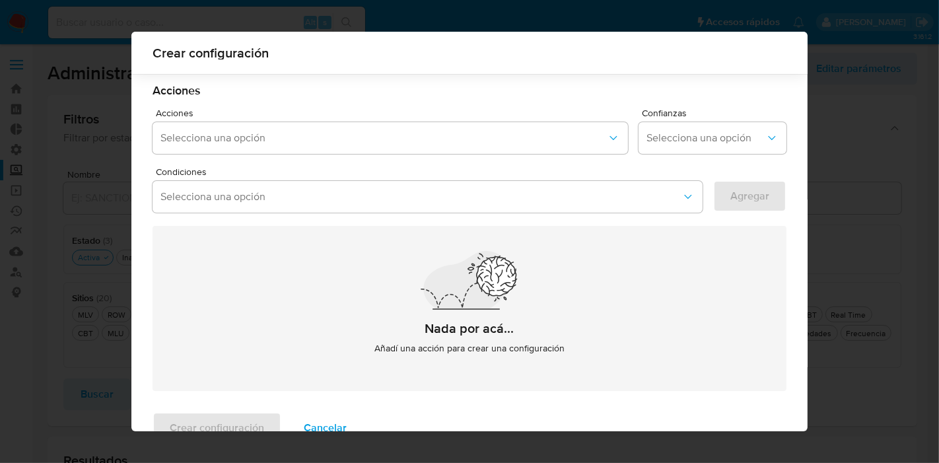
scroll to position [356, 0]
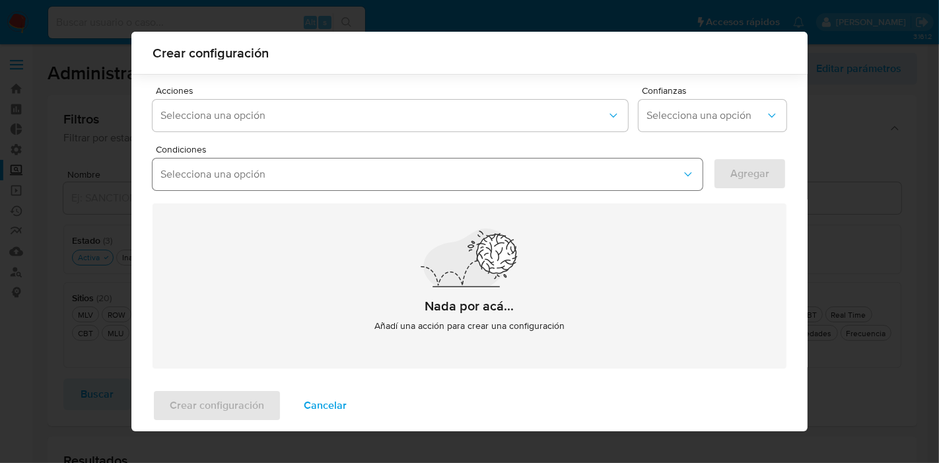
click at [444, 180] on button "Selecciona una opción" at bounding box center [428, 175] width 550 height 32
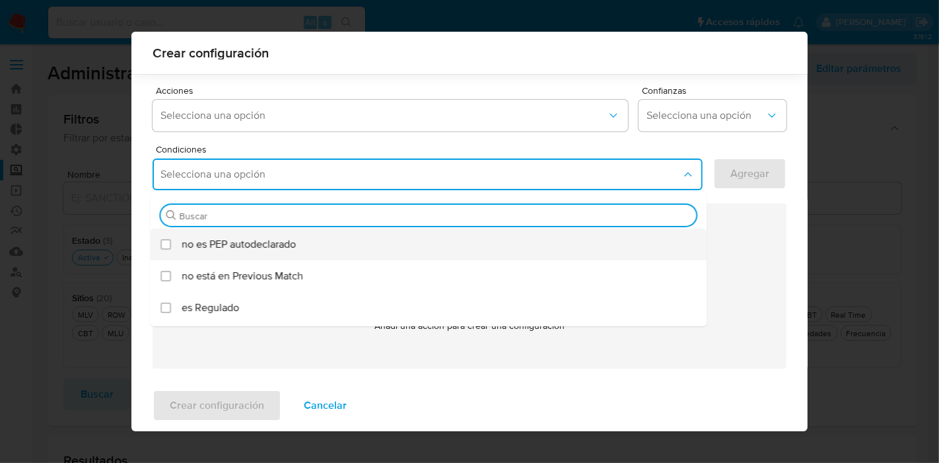
click at [264, 250] on span "no es PEP autodeclarado" at bounding box center [239, 244] width 114 height 13
checkbox input "true"
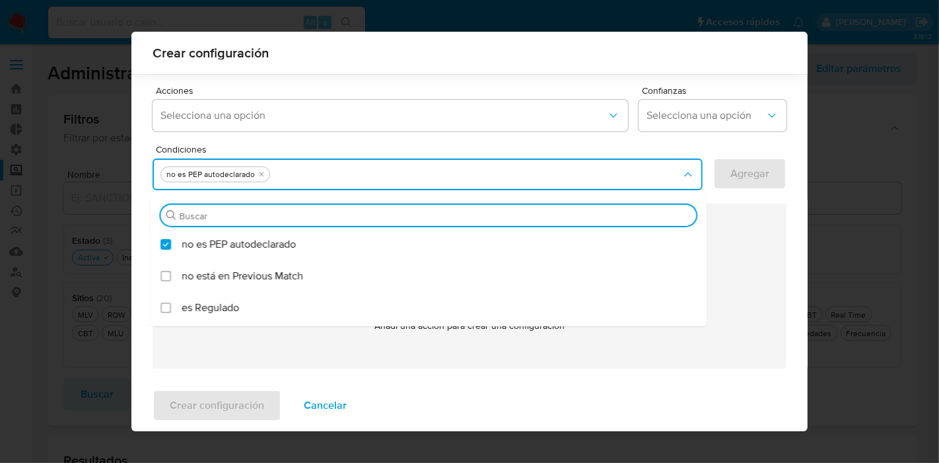
drag, startPoint x: 704, startPoint y: 168, endPoint x: 715, endPoint y: 151, distance: 20.5
click at [704, 168] on div "Condiciones Buscar no es PEP autodeclarado no está en Previous Match es Regulad…" at bounding box center [470, 170] width 634 height 51
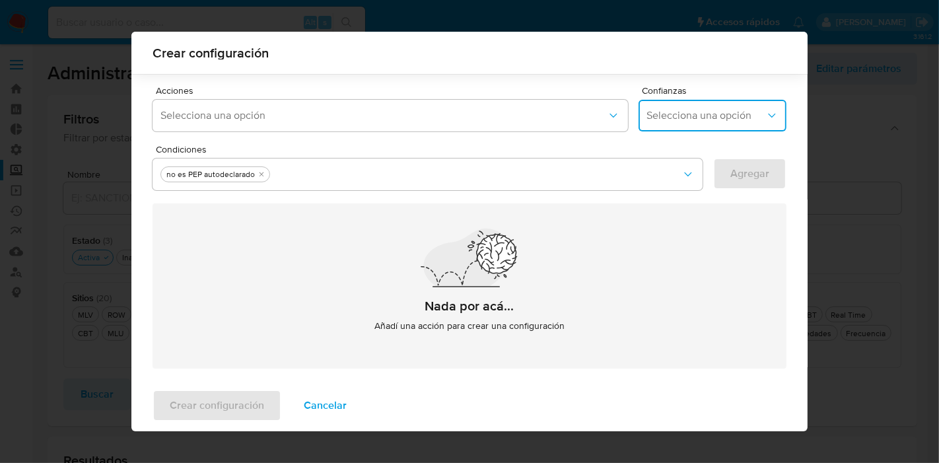
click at [698, 109] on span "Selecciona una opción" at bounding box center [706, 115] width 119 height 13
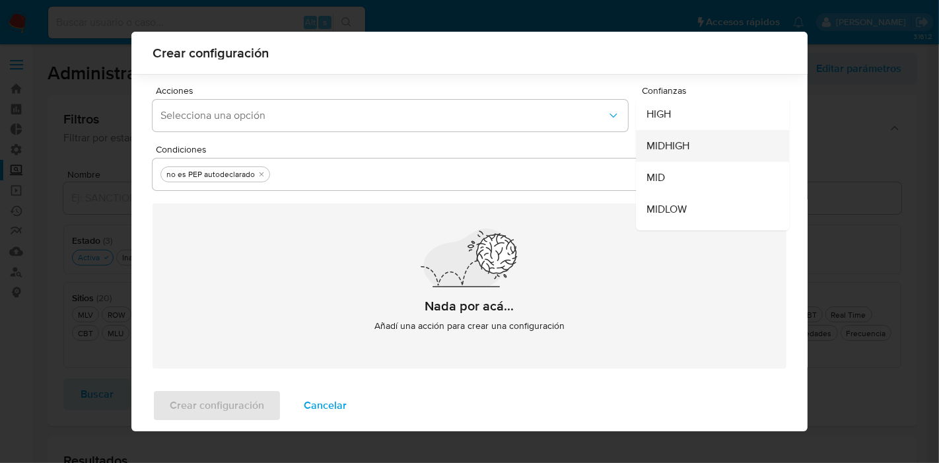
click at [677, 148] on span "MIDHIGH" at bounding box center [668, 145] width 43 height 13
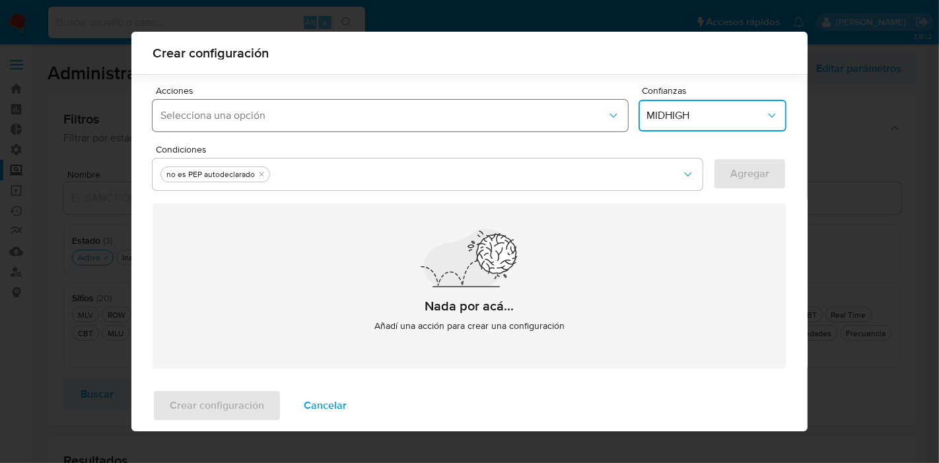
click at [484, 106] on button "Selecciona una opción" at bounding box center [391, 116] width 476 height 32
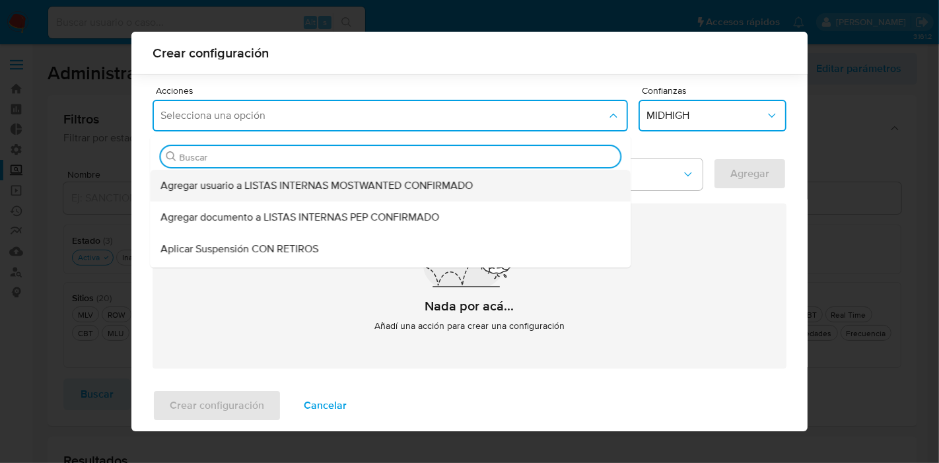
click at [306, 197] on div "Agregar usuario a LISTAS INTERNAS MOSTWANTED CONFIRMADO" at bounding box center [387, 186] width 452 height 32
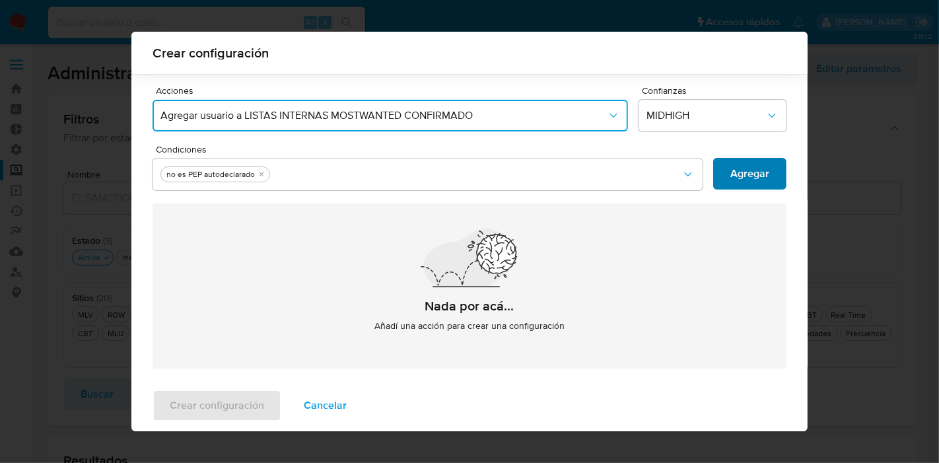
click at [713, 164] on button "Agregar" at bounding box center [749, 174] width 73 height 32
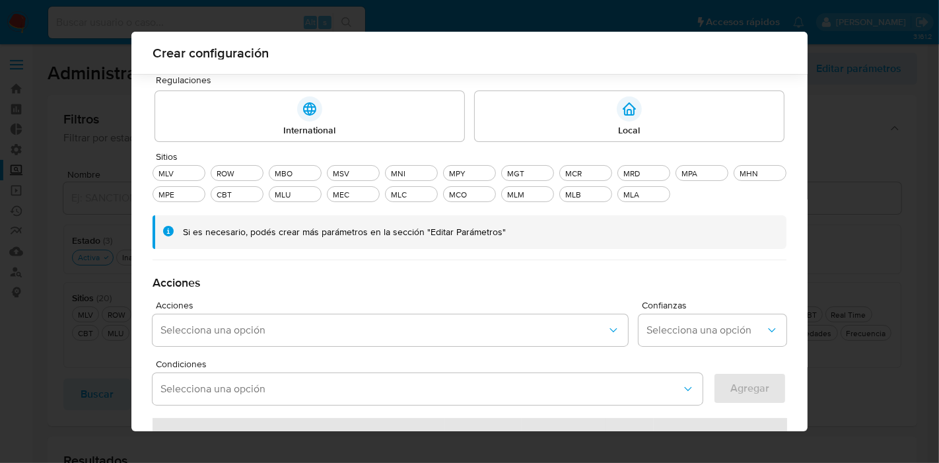
scroll to position [68, 0]
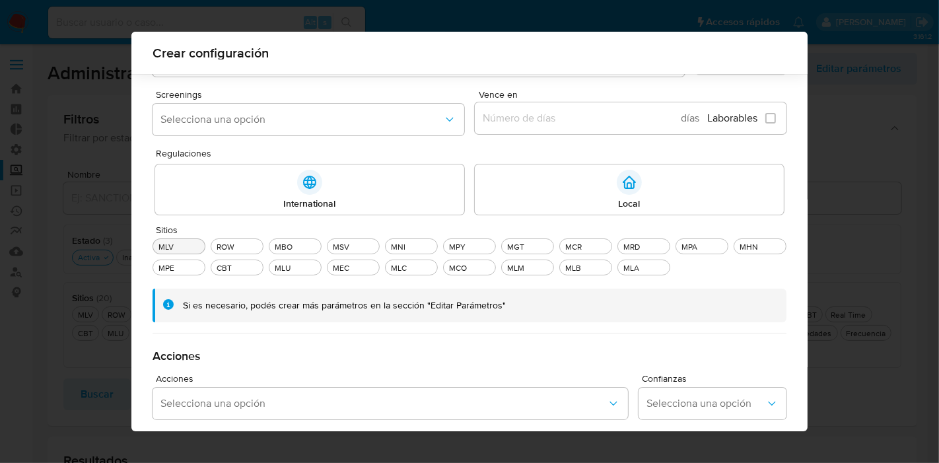
click at [176, 244] on button "MLV" at bounding box center [179, 246] width 53 height 16
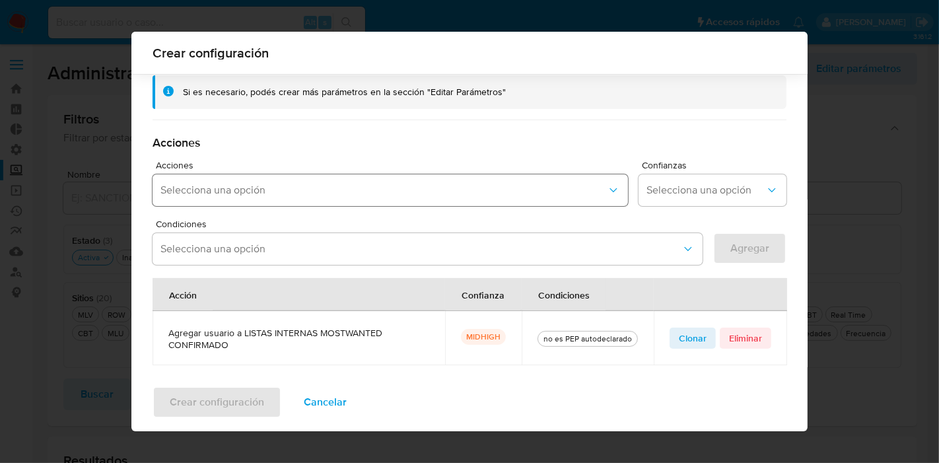
scroll to position [305, 0]
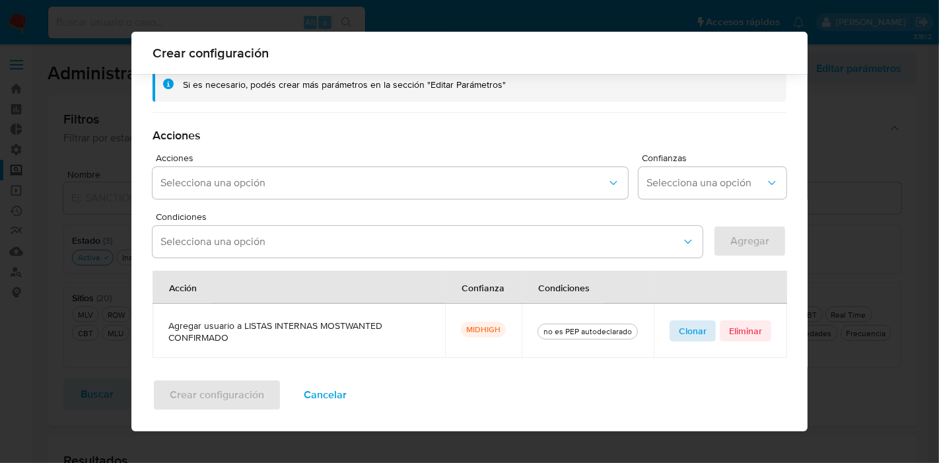
click at [679, 331] on span "Clonar" at bounding box center [693, 331] width 28 height 18
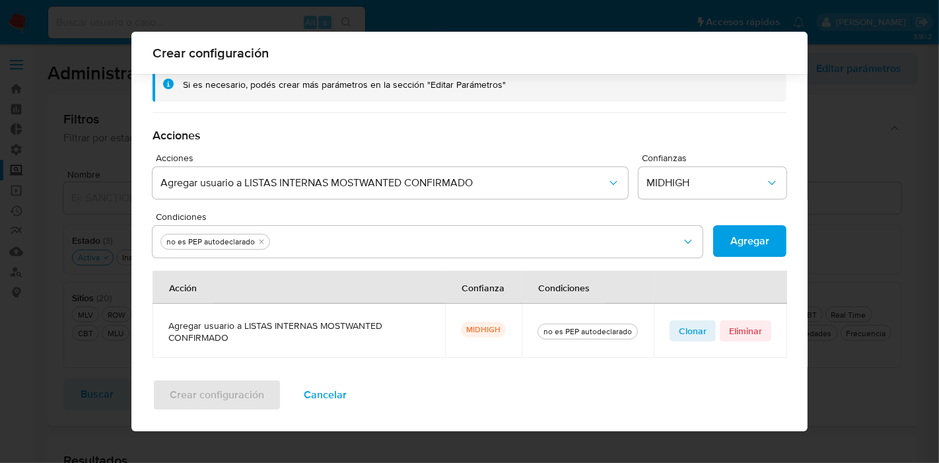
click at [318, 394] on span "Cancelar" at bounding box center [325, 394] width 43 height 29
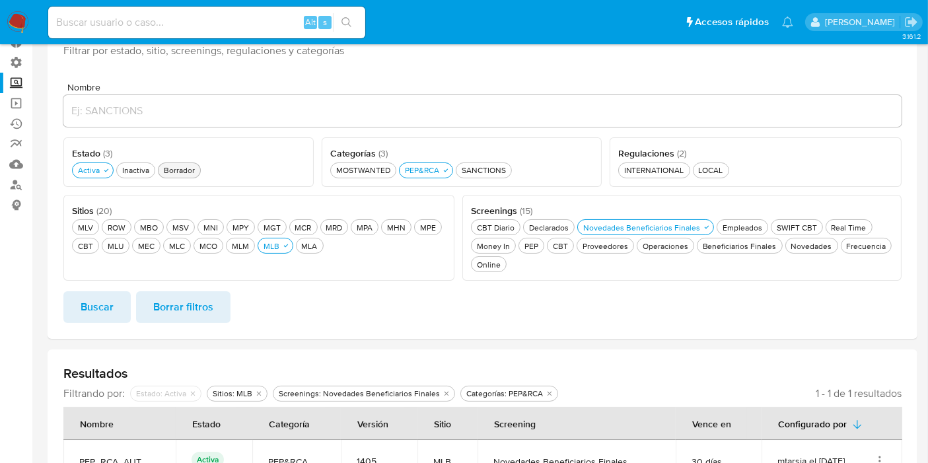
scroll to position [30, 0]
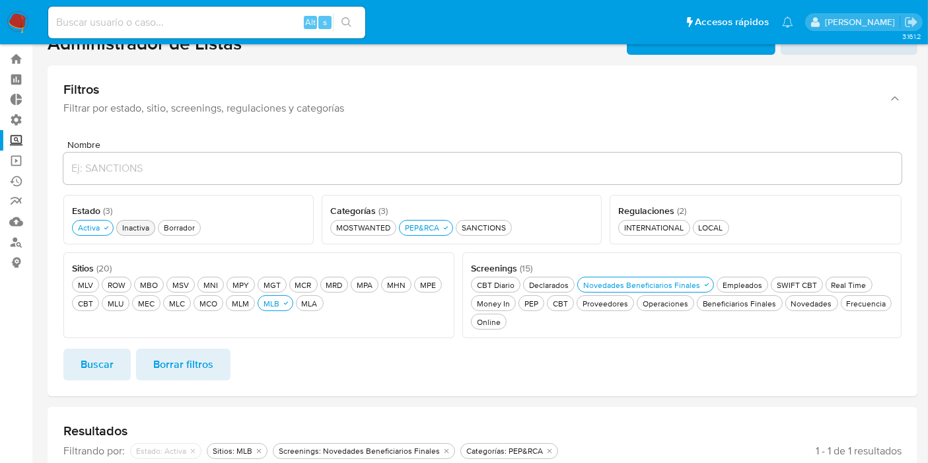
click at [141, 225] on div "Inactiva Inactiva" at bounding box center [136, 227] width 32 height 11
click at [85, 228] on div "Activa Activa" at bounding box center [88, 227] width 27 height 11
click at [185, 227] on div "Borrador Borrador" at bounding box center [179, 227] width 36 height 11
click at [98, 224] on div "Activa Activa" at bounding box center [88, 227] width 27 height 11
drag, startPoint x: 145, startPoint y: 223, endPoint x: 105, endPoint y: 219, distance: 40.6
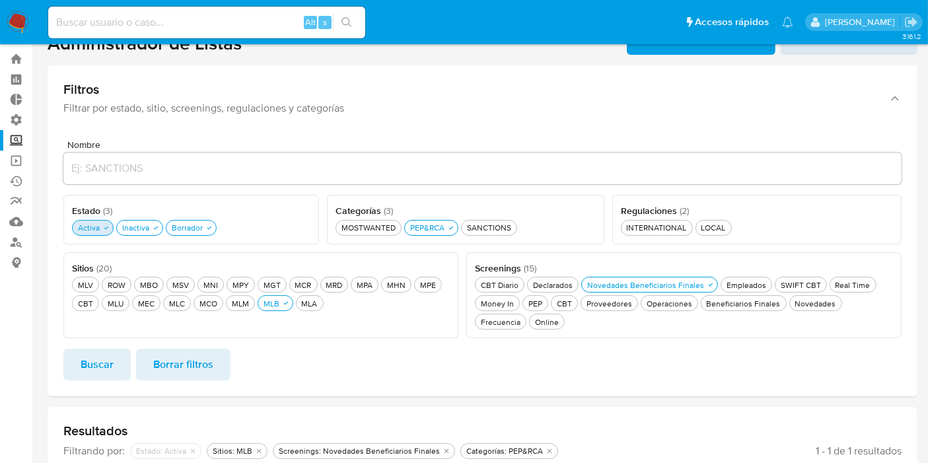
click at [142, 224] on div "Inactiva Inactiva" at bounding box center [136, 227] width 32 height 11
click at [109, 224] on icon "button" at bounding box center [106, 228] width 8 height 8
click at [110, 352] on span "Buscar" at bounding box center [97, 364] width 33 height 29
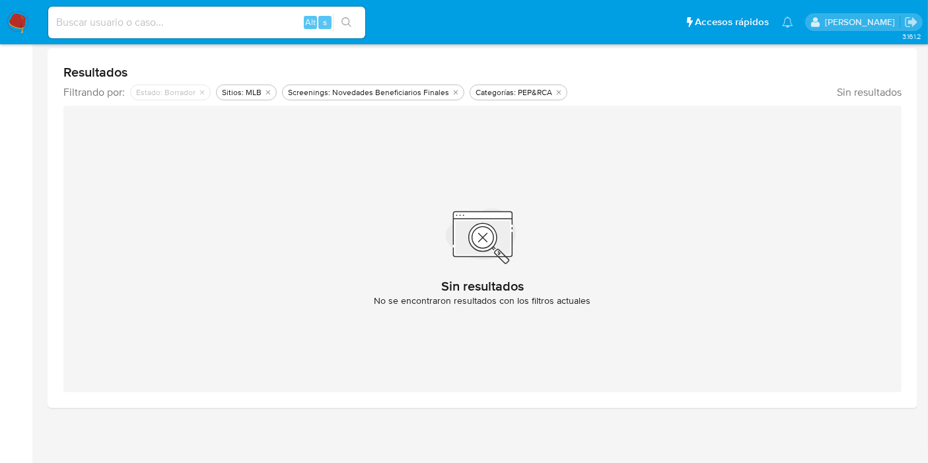
scroll to position [94, 0]
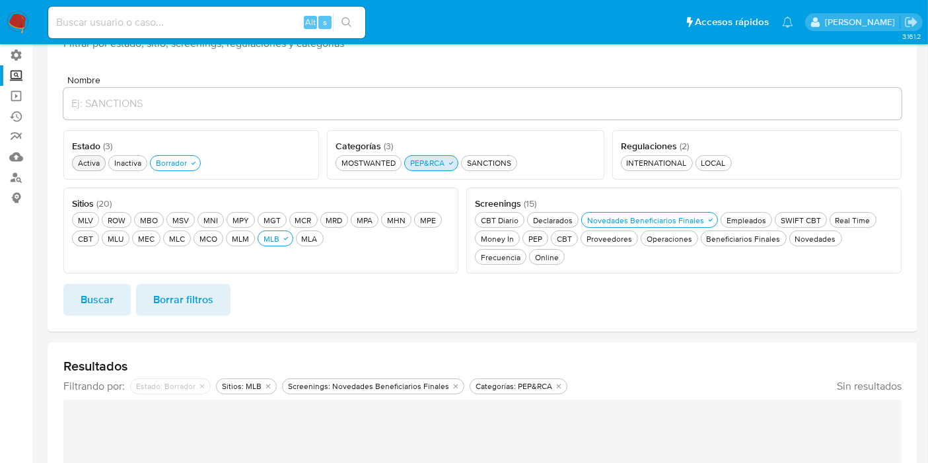
click at [426, 159] on div "PEP&RCA PEP&RCA" at bounding box center [428, 162] width 40 height 11
click at [165, 157] on div "Borrador Borrador" at bounding box center [171, 162] width 36 height 11
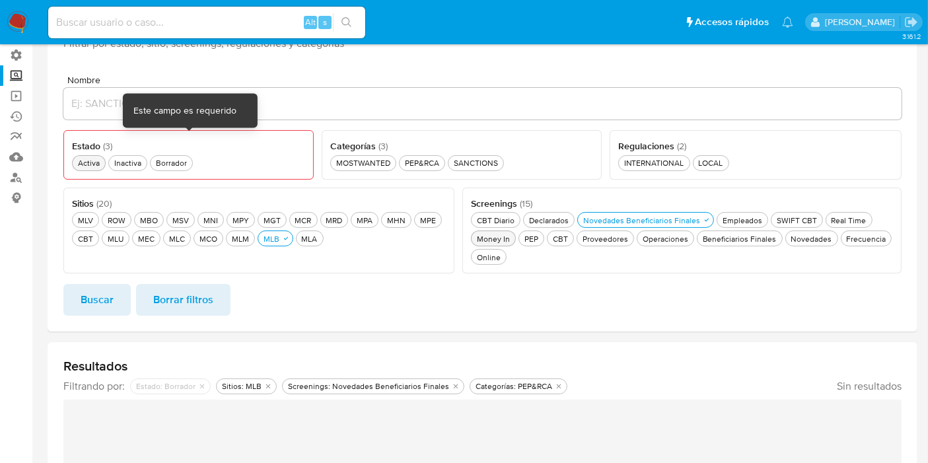
drag, startPoint x: 610, startPoint y: 216, endPoint x: 485, endPoint y: 231, distance: 126.3
click at [608, 216] on div "Novedades Beneficiarios Finales Novedades Beneficiarios Finales" at bounding box center [642, 220] width 122 height 11
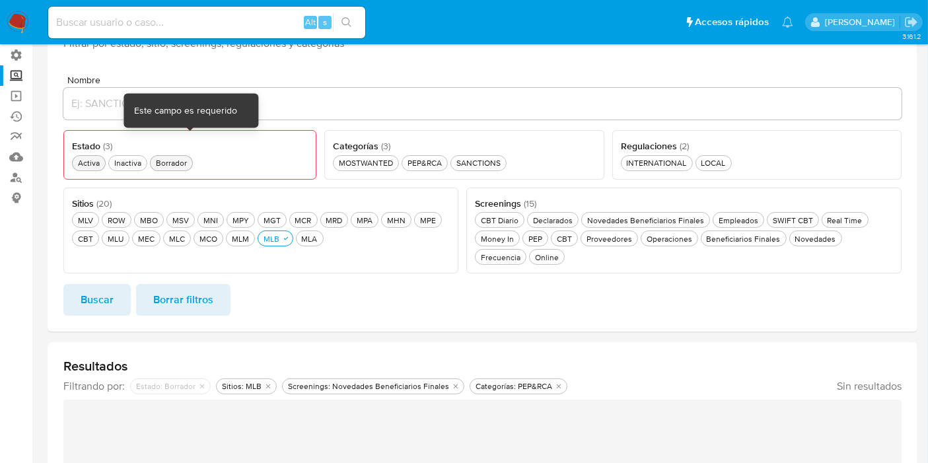
click at [182, 159] on div "Borrador Borrador" at bounding box center [171, 162] width 36 height 11
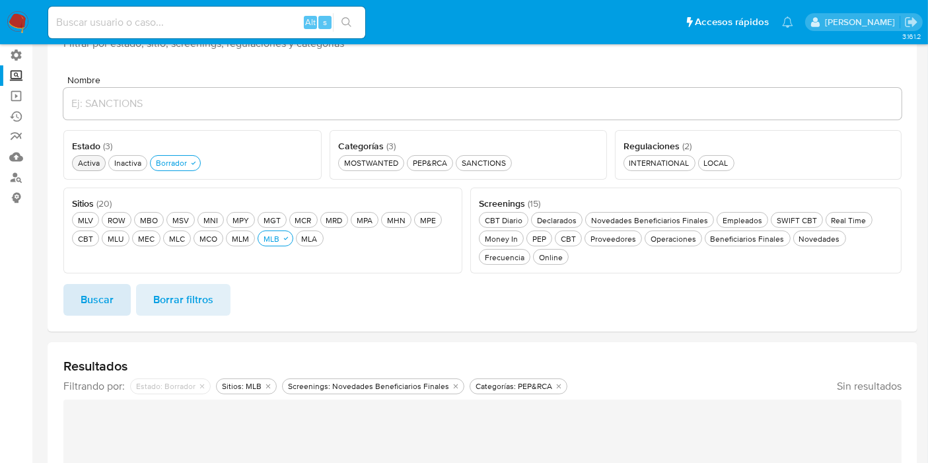
click at [75, 309] on button "Buscar" at bounding box center [96, 300] width 67 height 32
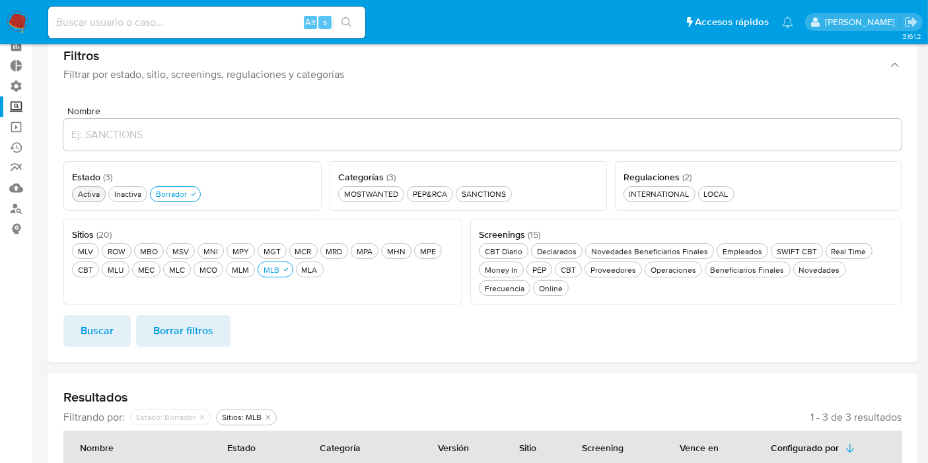
scroll to position [41, 0]
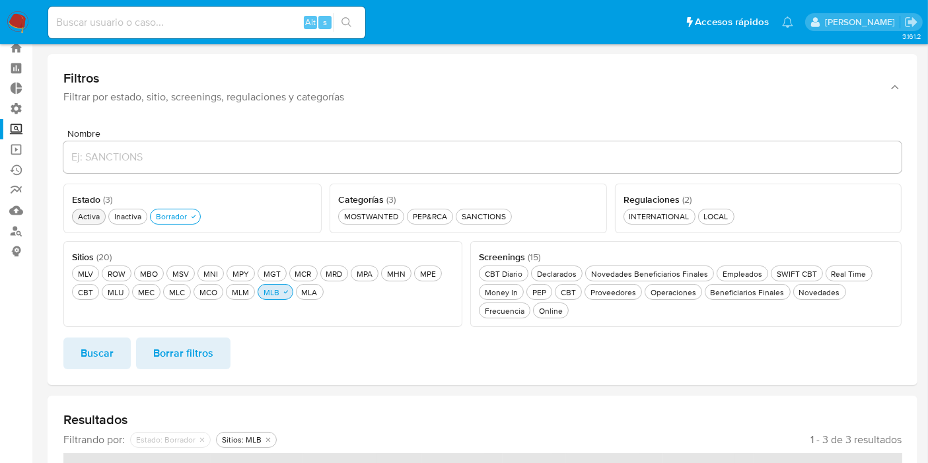
click at [283, 296] on button "MLB MLB" at bounding box center [276, 292] width 36 height 16
click at [120, 356] on button "Buscar" at bounding box center [96, 354] width 67 height 32
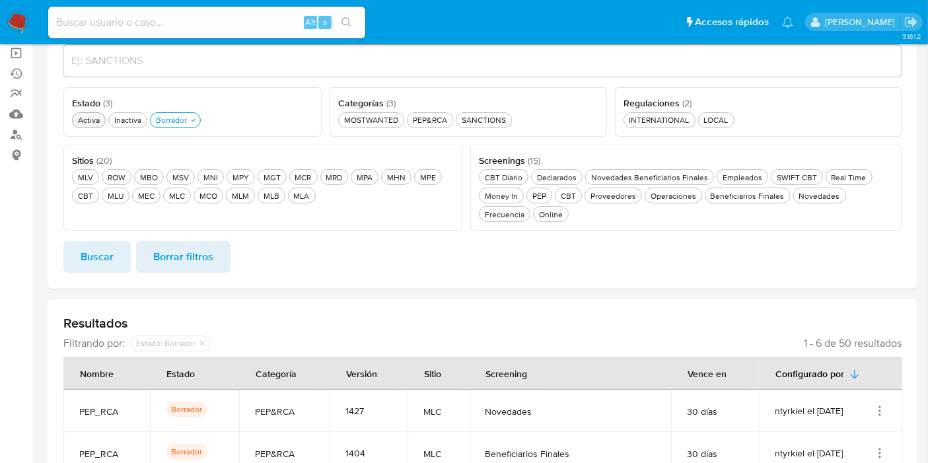
scroll to position [115, 0]
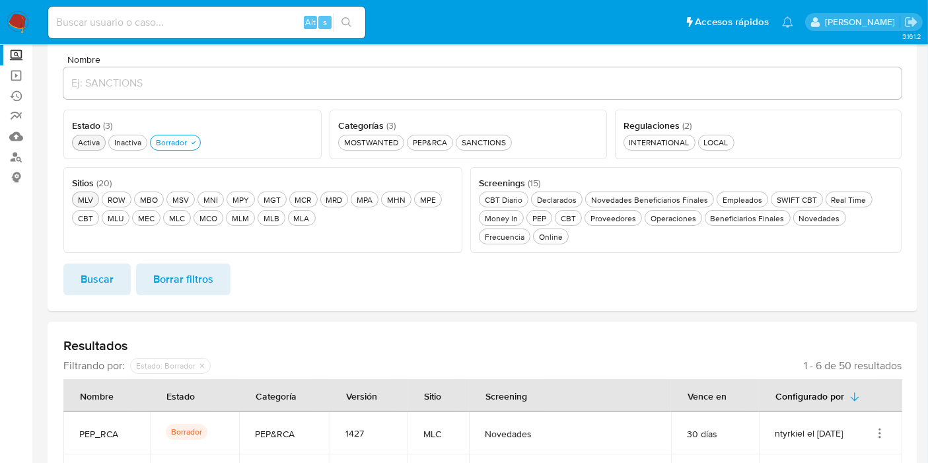
click at [91, 197] on div "MLV MLV" at bounding box center [85, 199] width 20 height 11
click at [118, 280] on button "Buscar" at bounding box center [96, 280] width 67 height 32
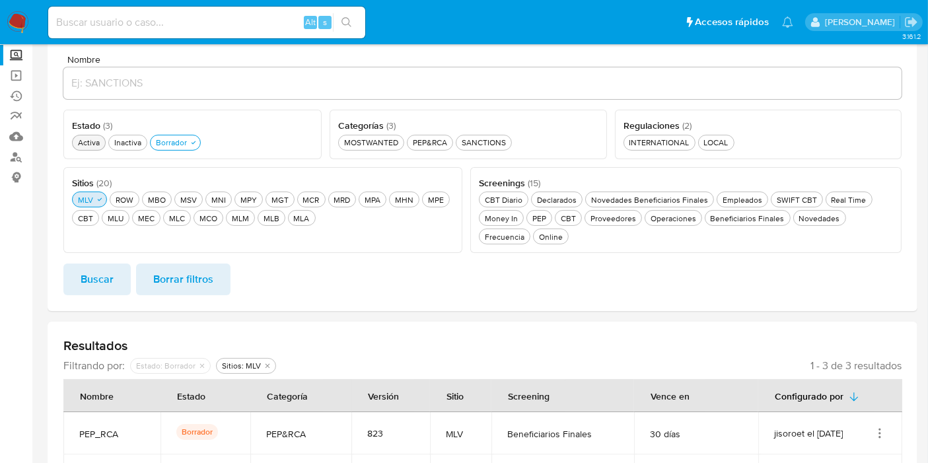
click at [92, 199] on div "MLV MLV" at bounding box center [85, 199] width 20 height 11
click at [175, 140] on div "Borrador Borrador" at bounding box center [171, 142] width 36 height 11
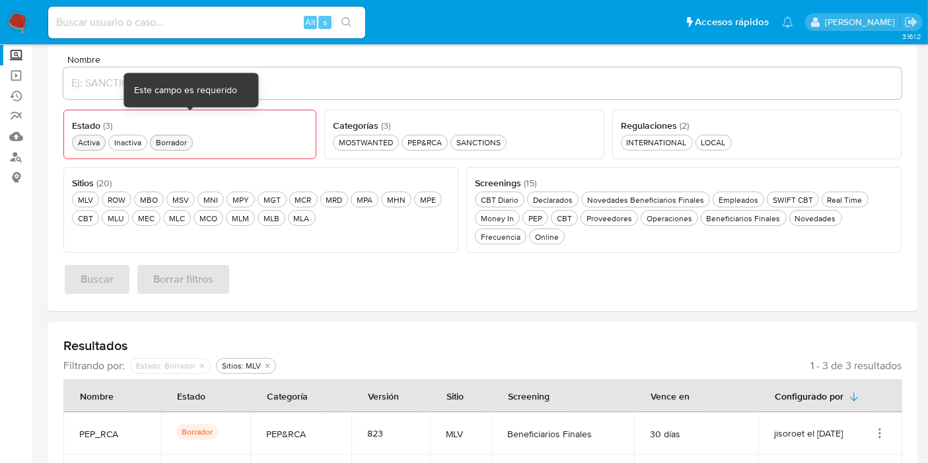
click at [179, 142] on div "Borrador Borrador" at bounding box center [171, 142] width 36 height 11
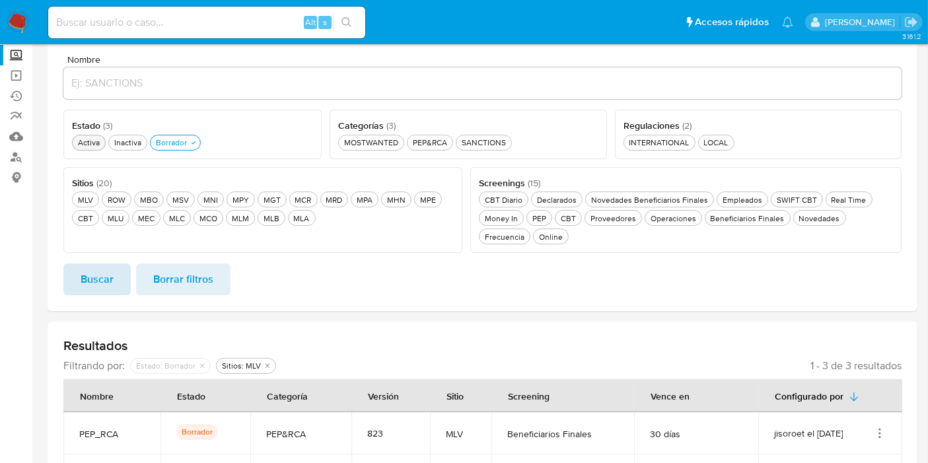
click at [103, 285] on span "Buscar" at bounding box center [97, 279] width 33 height 29
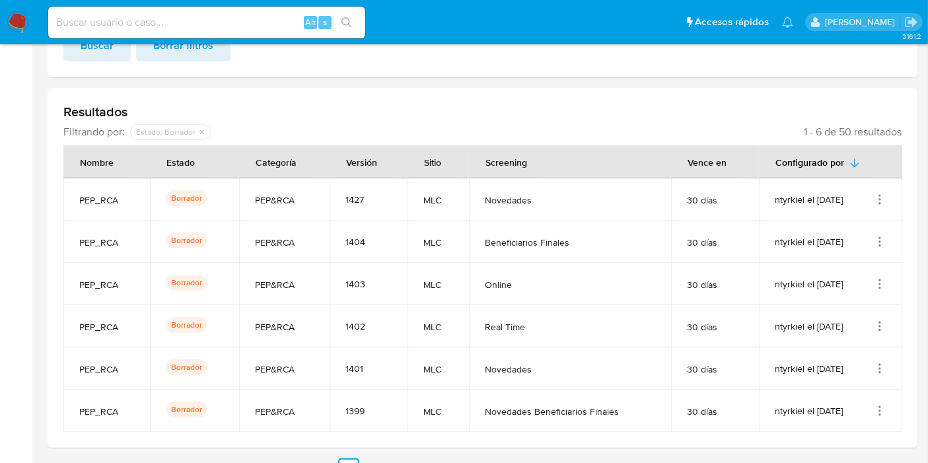
scroll to position [335, 0]
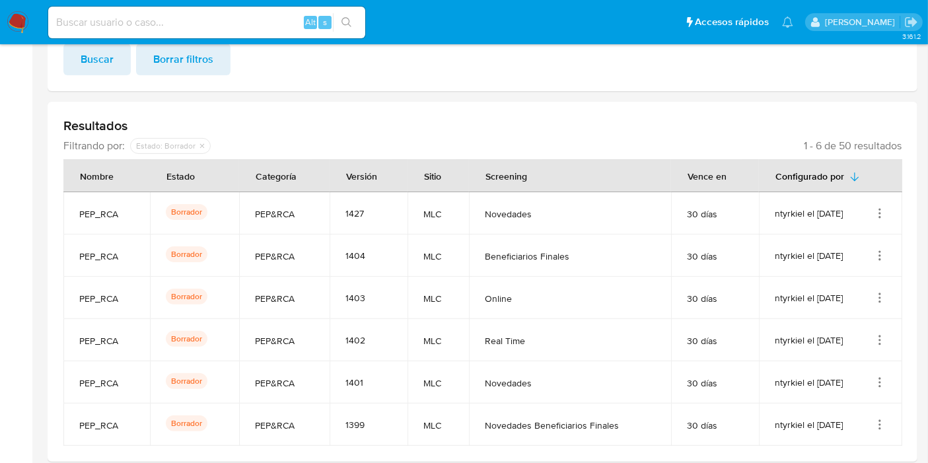
click at [873, 215] on div "ntyrkiel el 22/09/2025" at bounding box center [831, 213] width 112 height 13
click at [883, 214] on icon "Acciones" at bounding box center [879, 213] width 13 height 13
click at [862, 240] on button "Ver detalles" at bounding box center [827, 244] width 119 height 35
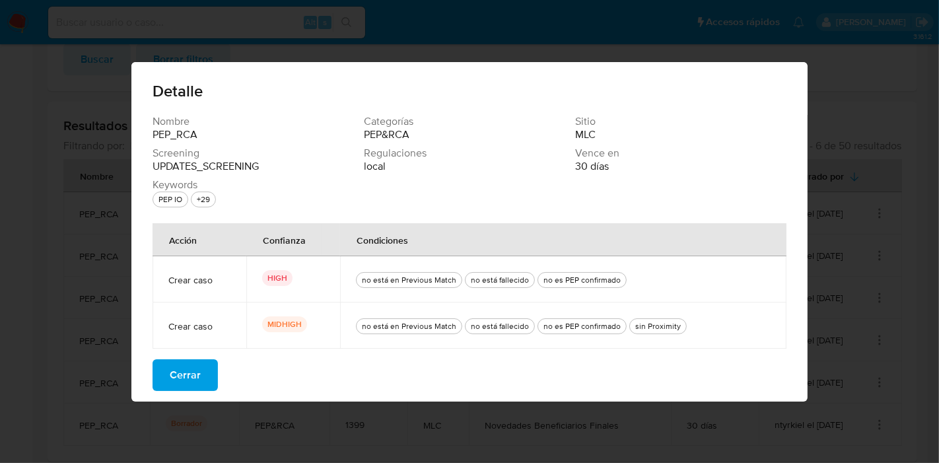
drag, startPoint x: 362, startPoint y: 281, endPoint x: 536, endPoint y: 271, distance: 174.7
click at [536, 271] on div "no está en Previous Match no está fallecido no es PEP confirmado" at bounding box center [563, 279] width 415 height 46
click at [192, 378] on span "Cerrar" at bounding box center [185, 375] width 31 height 29
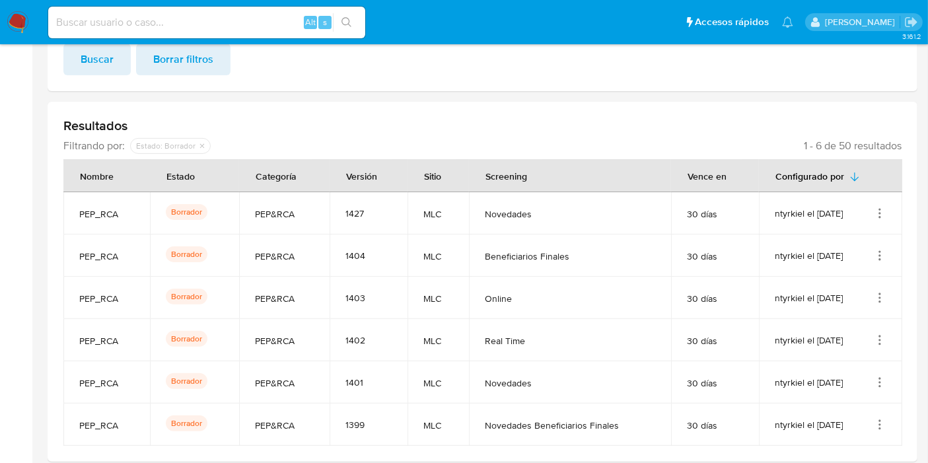
click at [876, 211] on icon "Acciones" at bounding box center [879, 213] width 13 height 13
click at [848, 235] on button "Ver detalles" at bounding box center [827, 244] width 119 height 35
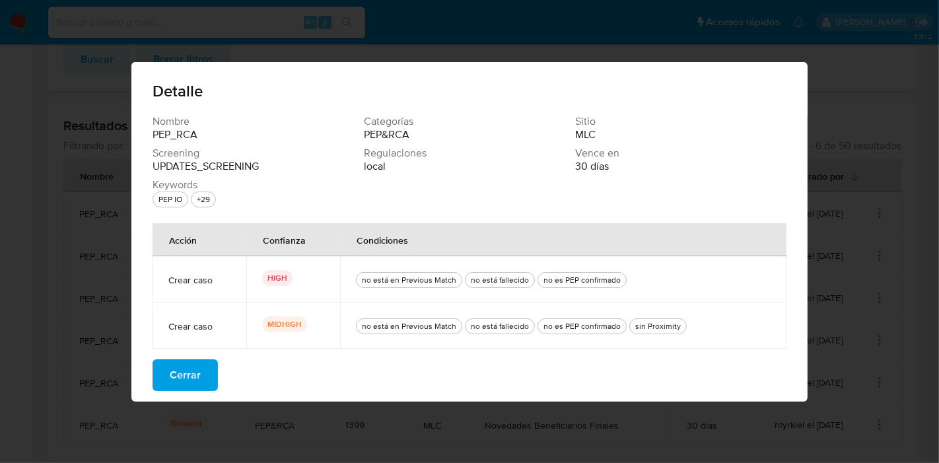
click at [185, 363] on span "Cerrar" at bounding box center [185, 375] width 31 height 29
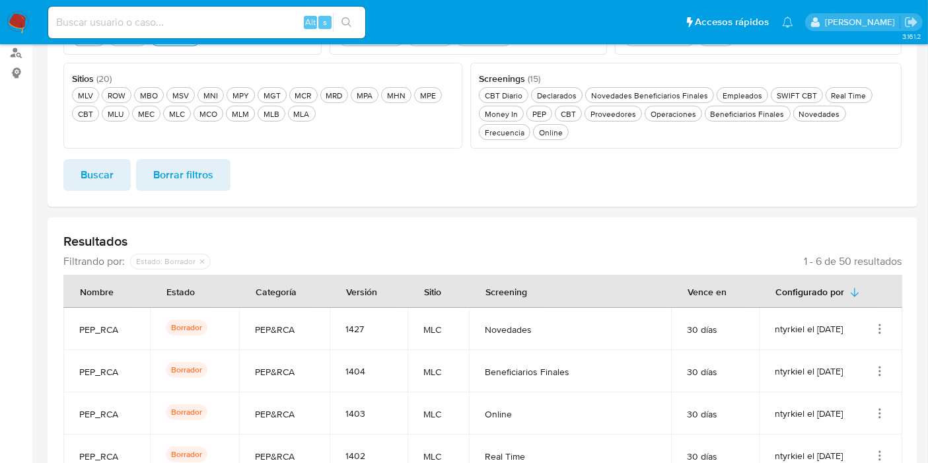
scroll to position [115, 0]
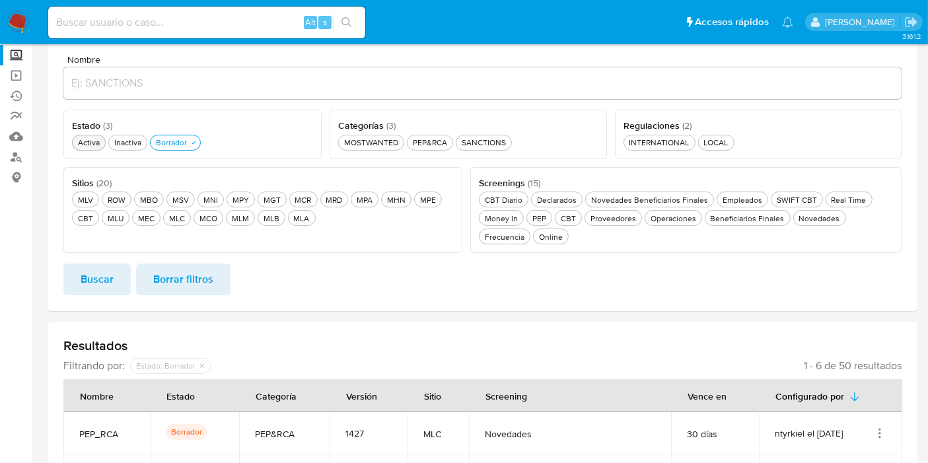
click at [109, 271] on span "Buscar" at bounding box center [97, 279] width 33 height 29
click at [610, 201] on div "Novedades Beneficiarios Finales Novedades Beneficiarios Finales" at bounding box center [650, 199] width 122 height 11
click at [89, 142] on div "Activa Activa" at bounding box center [88, 142] width 27 height 11
click at [186, 150] on button "Borrador Borrador" at bounding box center [183, 143] width 51 height 16
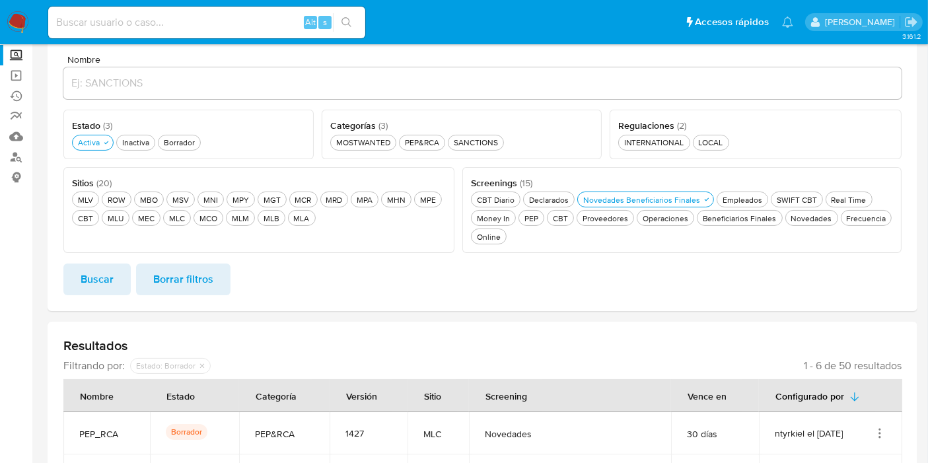
drag, startPoint x: 416, startPoint y: 139, endPoint x: 298, endPoint y: 186, distance: 127.2
click at [411, 143] on div "PEP&RCA PEP&RCA" at bounding box center [422, 142] width 40 height 11
click at [104, 282] on span "Buscar" at bounding box center [97, 279] width 33 height 29
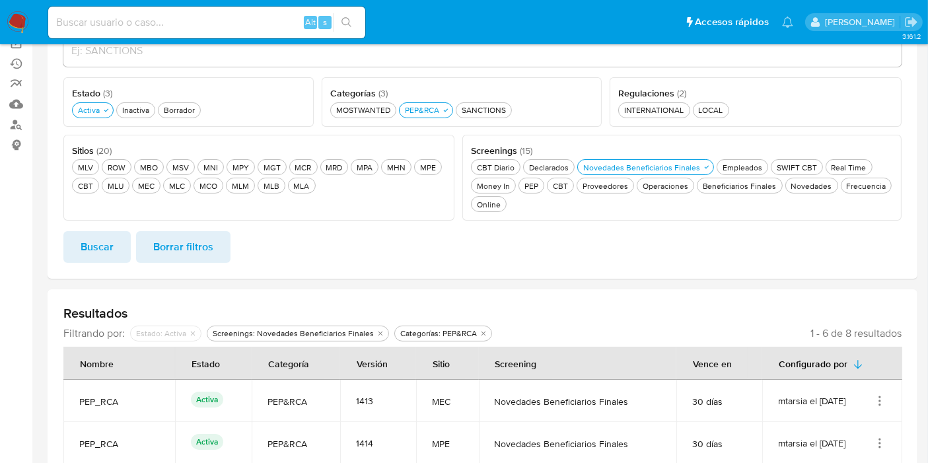
scroll to position [41, 0]
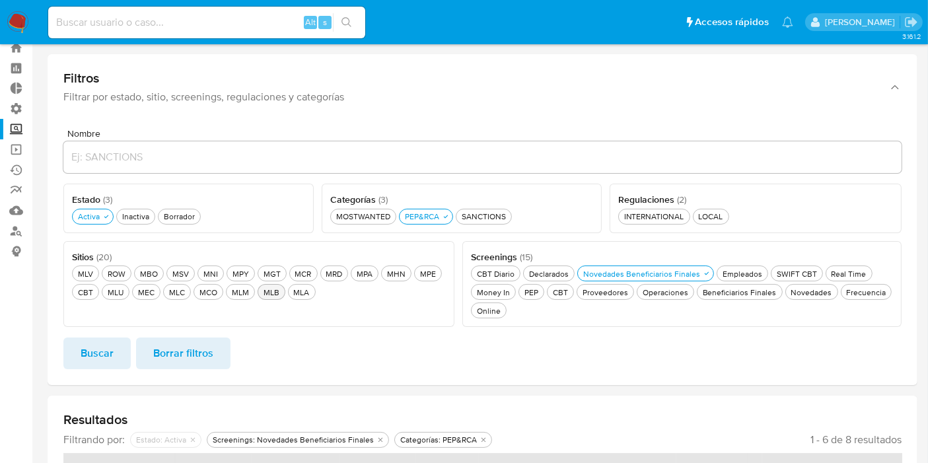
click at [272, 289] on div "MLB MLB" at bounding box center [271, 292] width 21 height 11
click at [122, 340] on button "Buscar" at bounding box center [96, 354] width 67 height 32
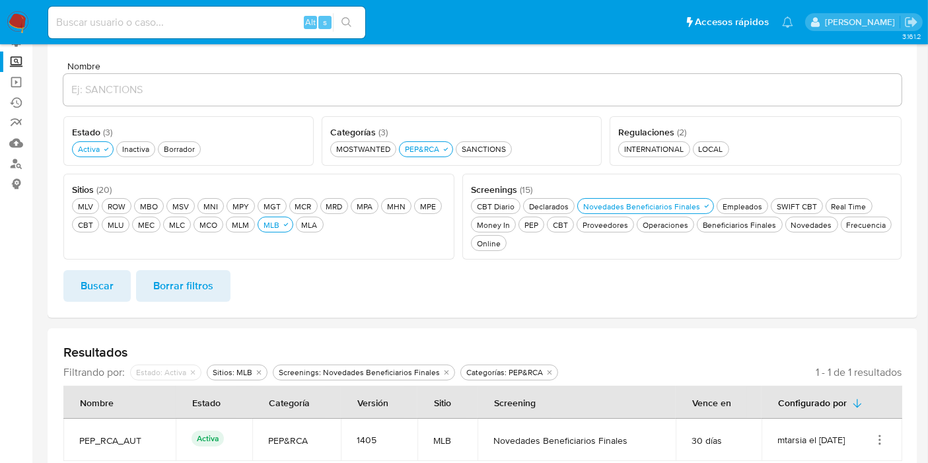
scroll to position [177, 0]
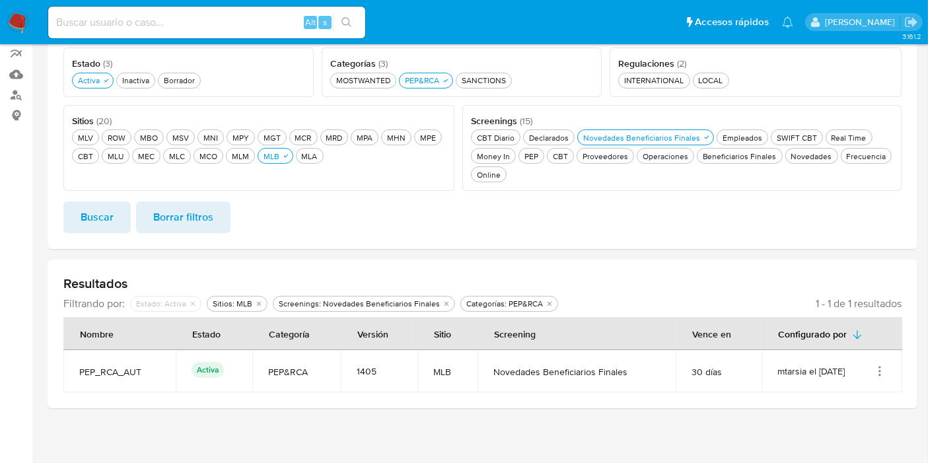
click at [890, 369] on td "mtarsia el [DATE]" at bounding box center [832, 371] width 141 height 42
click at [886, 371] on icon "Acciones" at bounding box center [879, 371] width 13 height 13
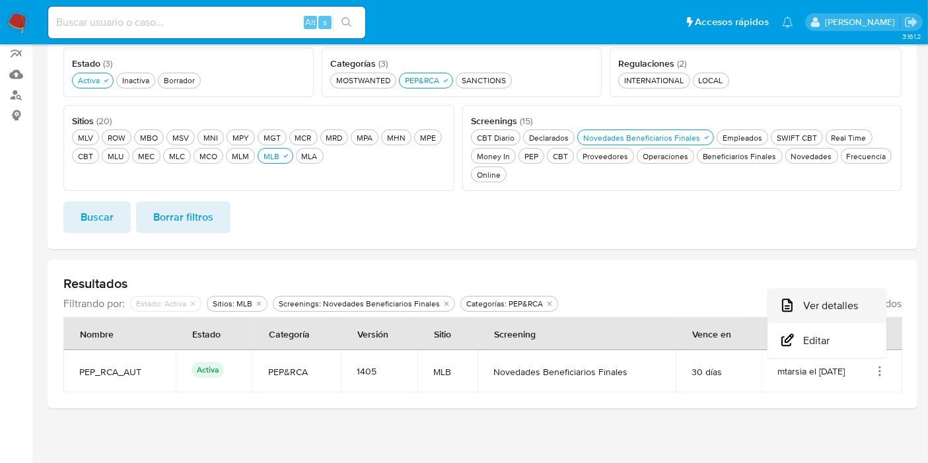
click at [842, 301] on button "Ver detalles" at bounding box center [827, 306] width 119 height 35
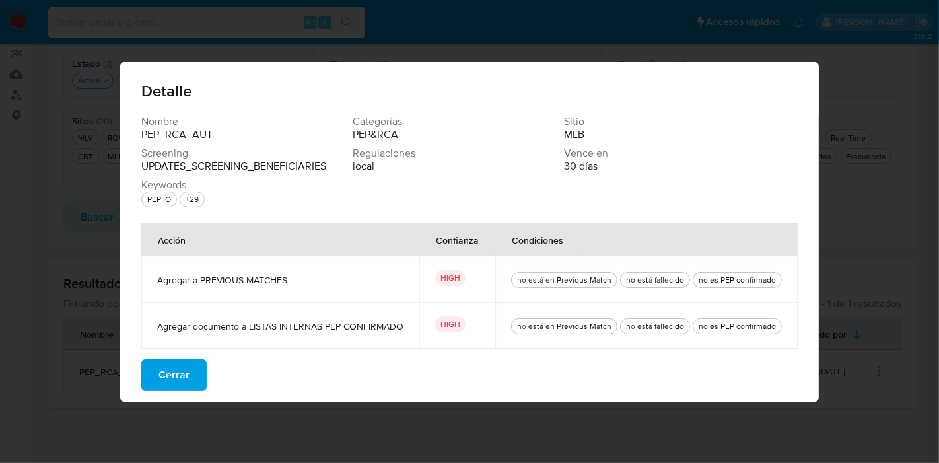
drag, startPoint x: 192, startPoint y: 280, endPoint x: 336, endPoint y: 289, distance: 144.3
click at [349, 279] on span "Agregar a PREVIOUS MATCHES" at bounding box center [280, 280] width 246 height 12
drag, startPoint x: 258, startPoint y: 318, endPoint x: 249, endPoint y: 324, distance: 11.4
click at [258, 318] on td "Agregar documento a LISTAS INTERNAS PEP CONFIRMADO" at bounding box center [280, 326] width 278 height 46
drag, startPoint x: 244, startPoint y: 324, endPoint x: 444, endPoint y: 326, distance: 200.2
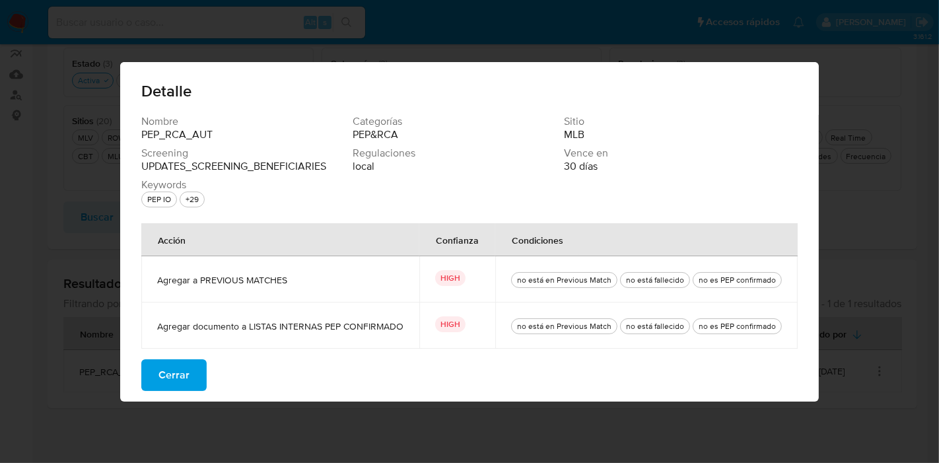
click at [444, 326] on tr "Agregar documento a LISTAS INTERNAS PEP CONFIRMADO HIGH no está en Previous Mat…" at bounding box center [469, 326] width 657 height 46
drag, startPoint x: 338, startPoint y: 322, endPoint x: 278, endPoint y: 322, distance: 60.1
click at [338, 322] on span "Agregar documento a LISTAS INTERNAS PEP CONFIRMADO" at bounding box center [280, 326] width 246 height 12
click at [247, 323] on span "Agregar documento a LISTAS INTERNAS PEP CONFIRMADO" at bounding box center [280, 326] width 246 height 12
drag, startPoint x: 249, startPoint y: 327, endPoint x: 417, endPoint y: 335, distance: 168.0
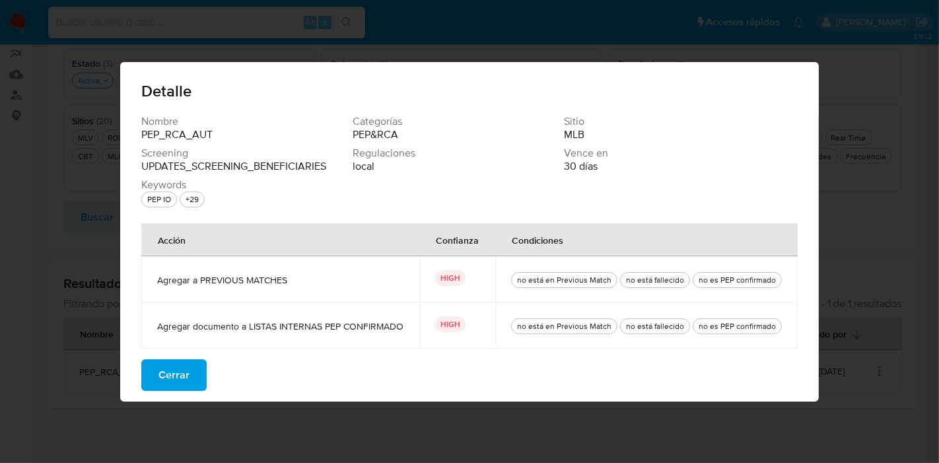
click at [417, 335] on td "Agregar documento a LISTAS INTERNAS PEP CONFIRMADO" at bounding box center [280, 326] width 278 height 46
click at [375, 327] on span "Agregar documento a LISTAS INTERNAS PEP CONFIRMADO" at bounding box center [280, 326] width 246 height 12
click at [200, 378] on button "Cerrar" at bounding box center [173, 375] width 65 height 32
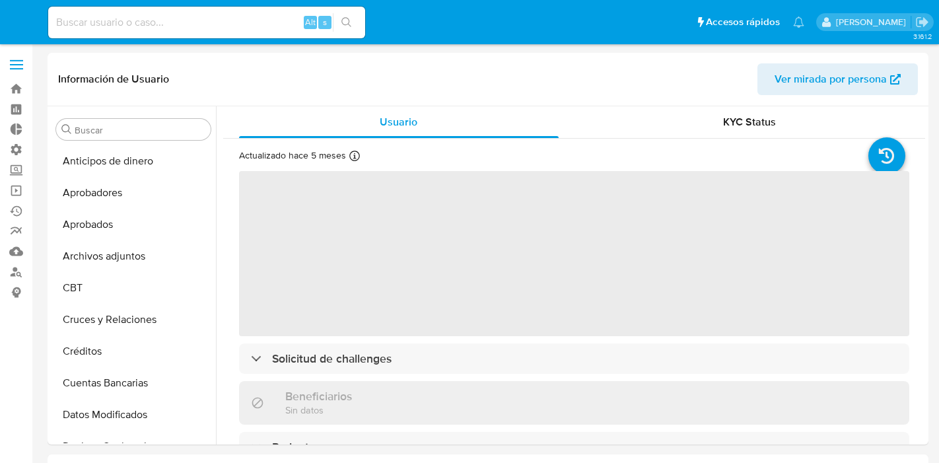
select select "10"
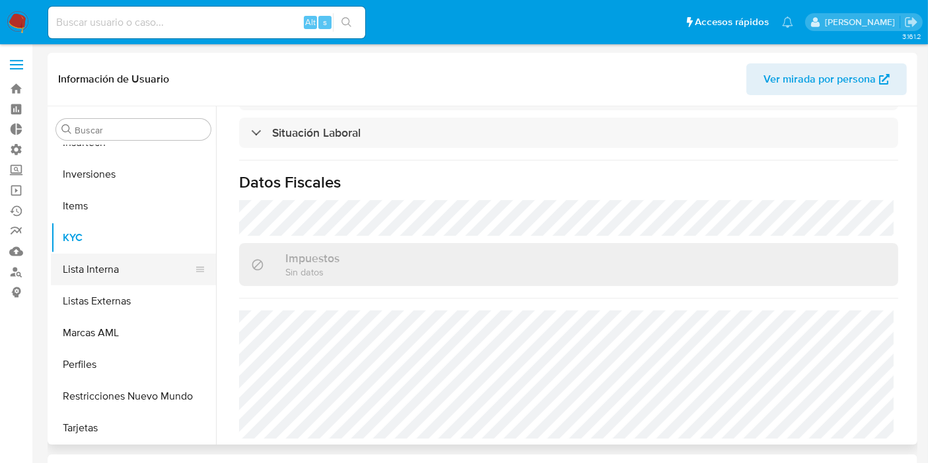
scroll to position [653, 0]
click at [143, 276] on button "Lista Interna" at bounding box center [128, 270] width 155 height 32
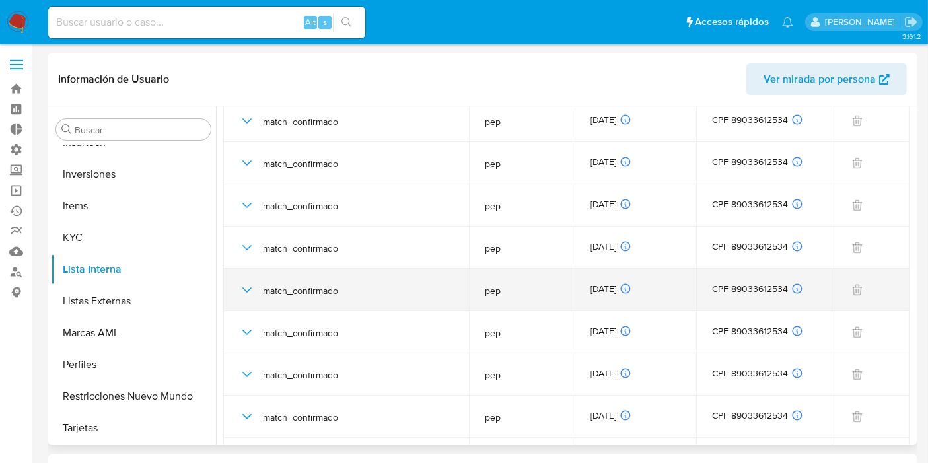
scroll to position [0, 0]
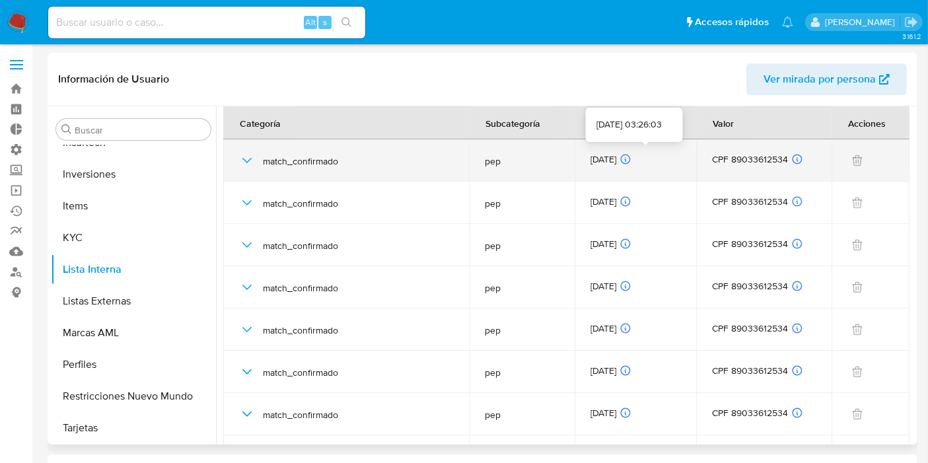
click at [630, 163] on icon at bounding box center [625, 159] width 9 height 9
click at [243, 163] on icon "button" at bounding box center [247, 161] width 16 height 16
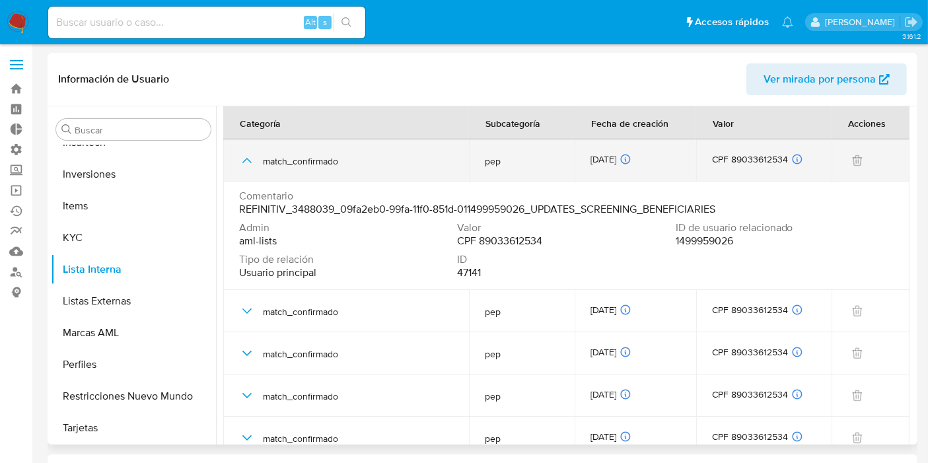
click at [245, 164] on icon "button" at bounding box center [247, 161] width 16 height 16
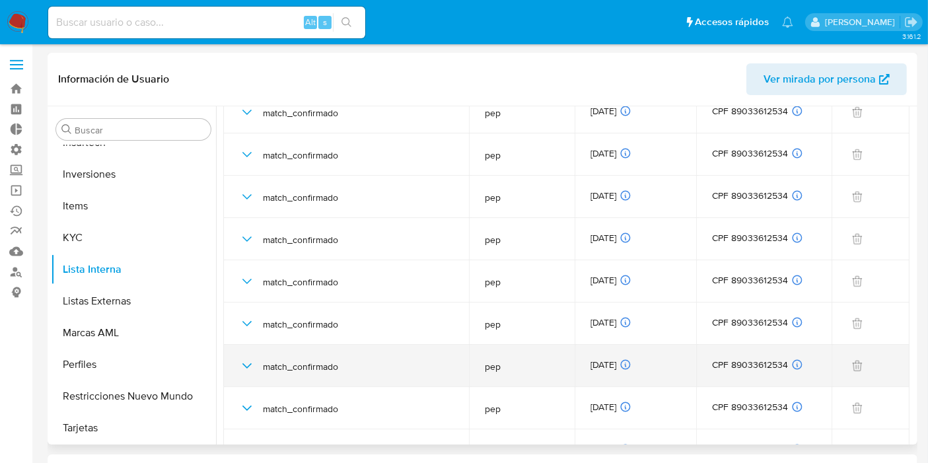
scroll to position [2202, 0]
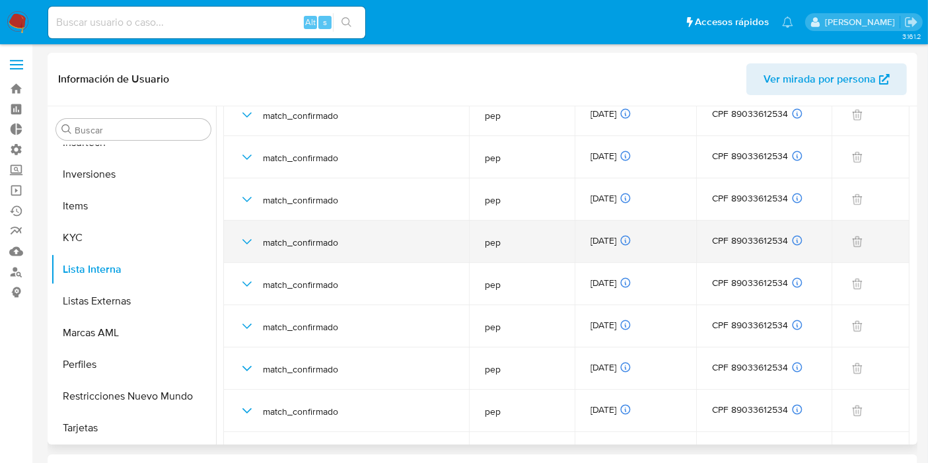
click at [239, 241] on icon "button" at bounding box center [247, 242] width 16 height 16
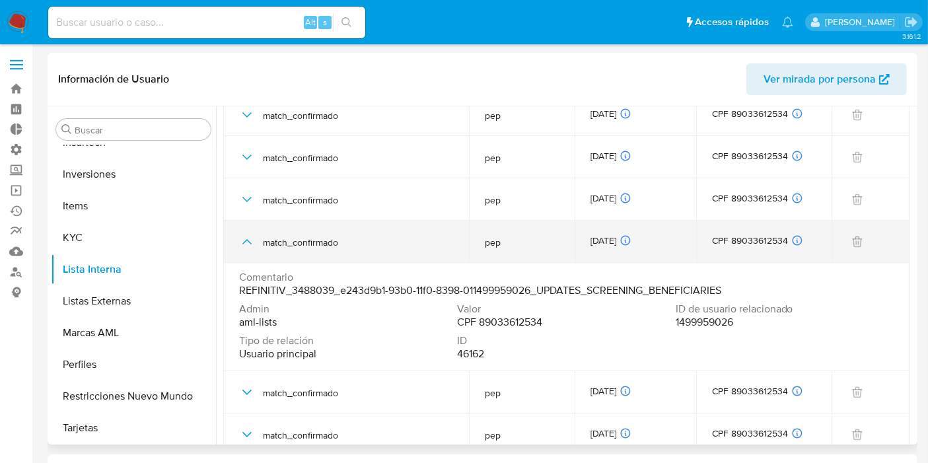
click at [233, 254] on td "match_confirmado" at bounding box center [346, 242] width 246 height 42
click at [254, 251] on div "match_confirmado" at bounding box center [346, 242] width 214 height 42
click at [252, 247] on icon "button" at bounding box center [247, 242] width 16 height 16
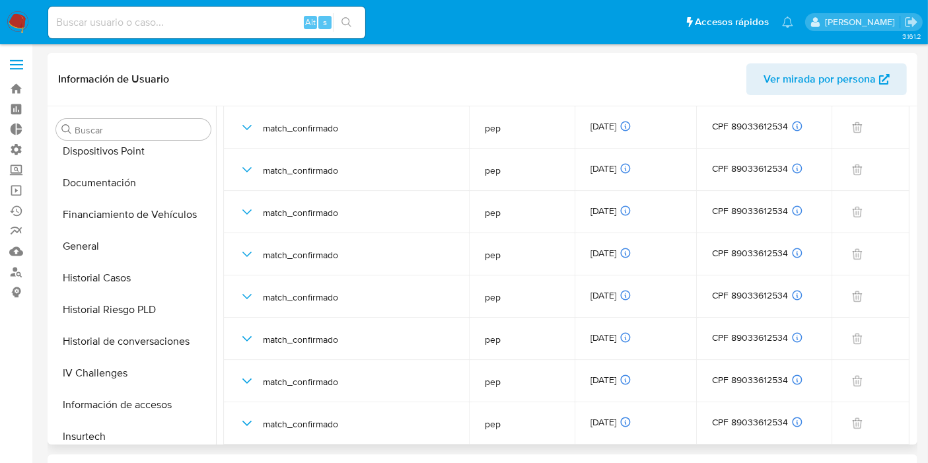
scroll to position [1541, 0]
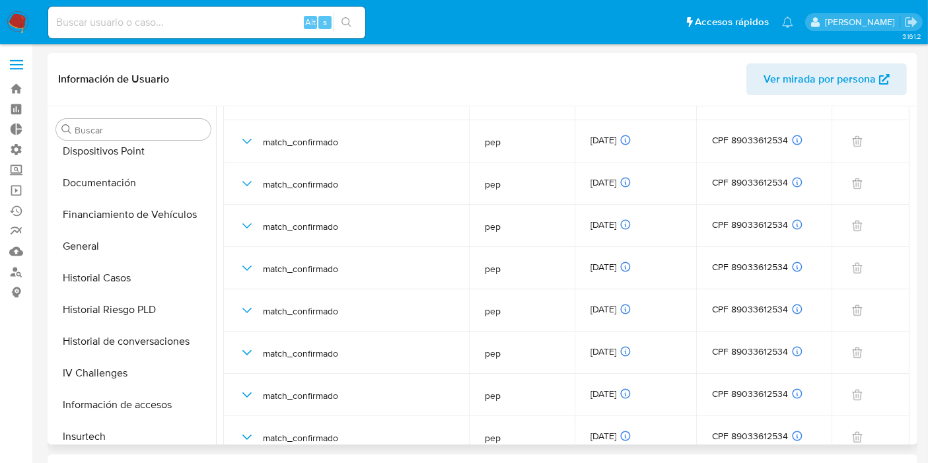
click at [797, 75] on span "Ver mirada por persona" at bounding box center [820, 79] width 112 height 32
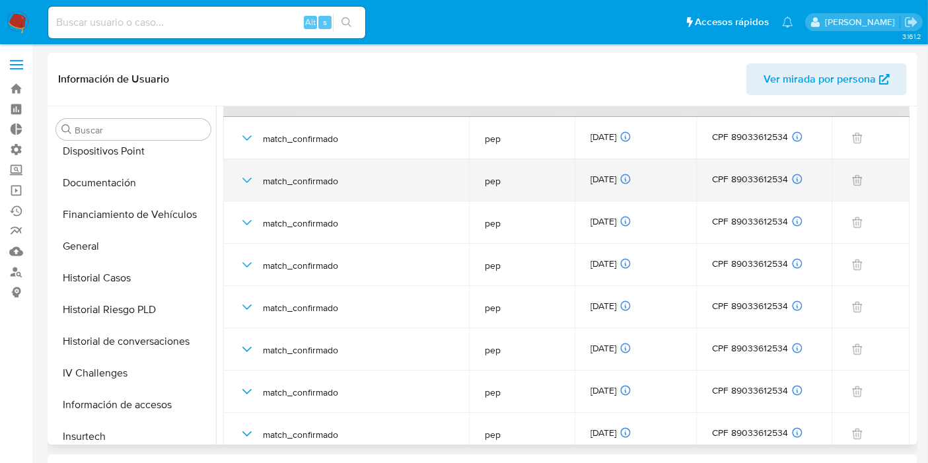
scroll to position [0, 0]
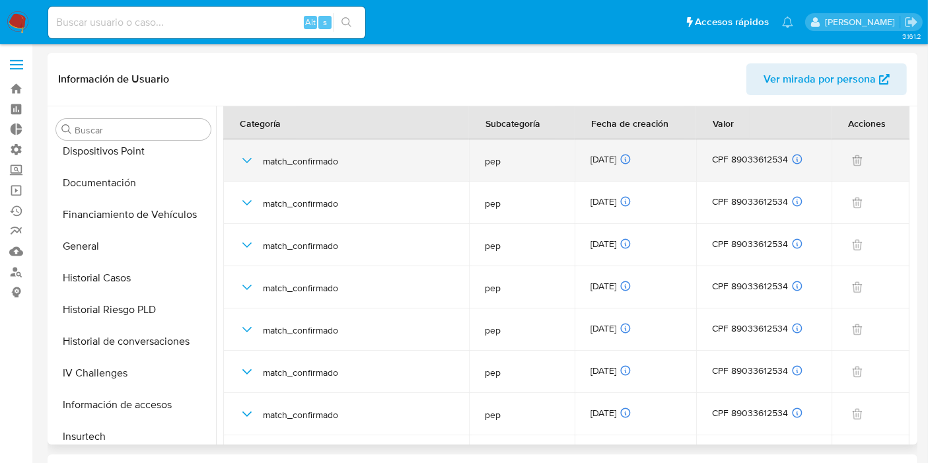
click at [248, 155] on icon "button" at bounding box center [247, 161] width 16 height 16
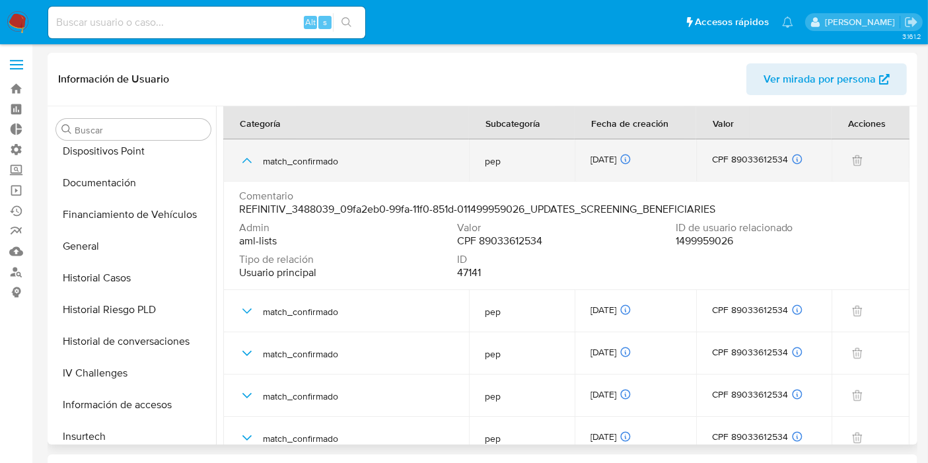
click at [238, 163] on td "match_confirmado" at bounding box center [346, 160] width 246 height 42
click at [244, 165] on icon "button" at bounding box center [247, 161] width 16 height 16
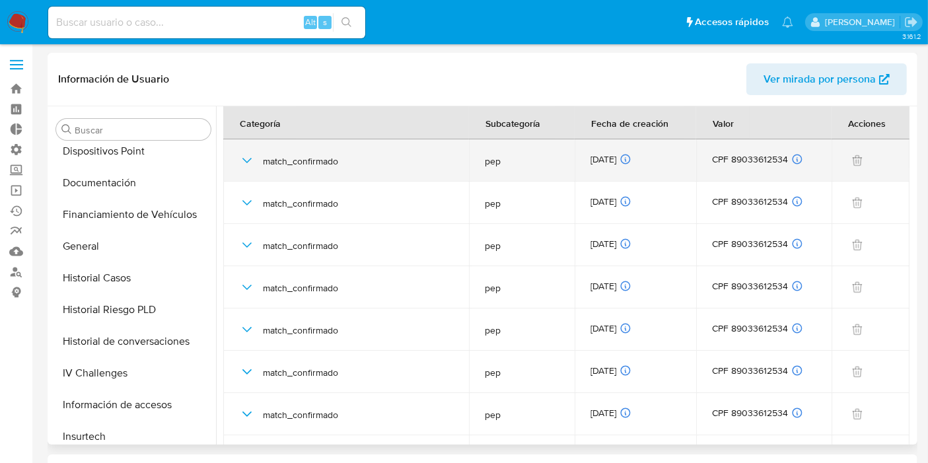
click at [251, 159] on icon "button" at bounding box center [247, 161] width 16 height 16
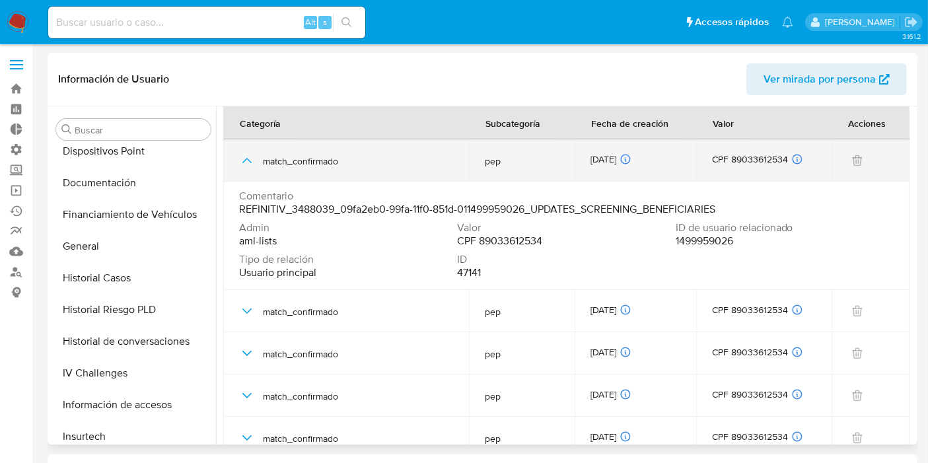
click at [251, 159] on icon "button" at bounding box center [247, 161] width 16 height 16
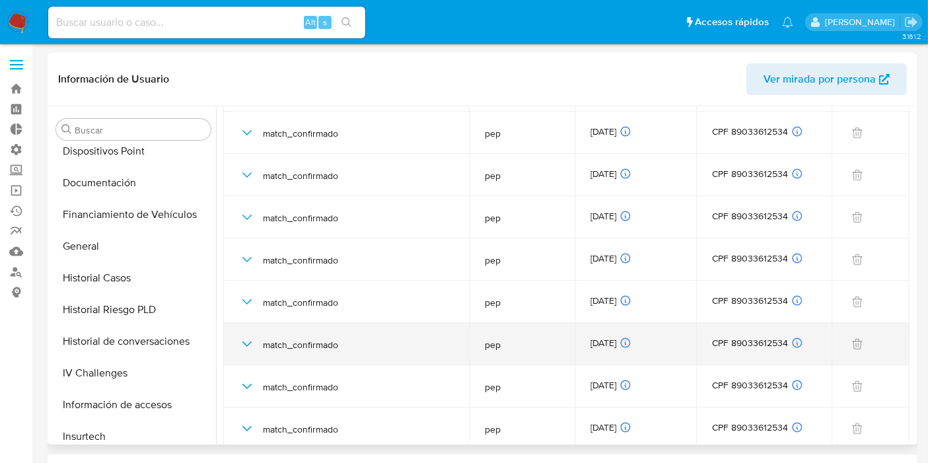
scroll to position [367, 0]
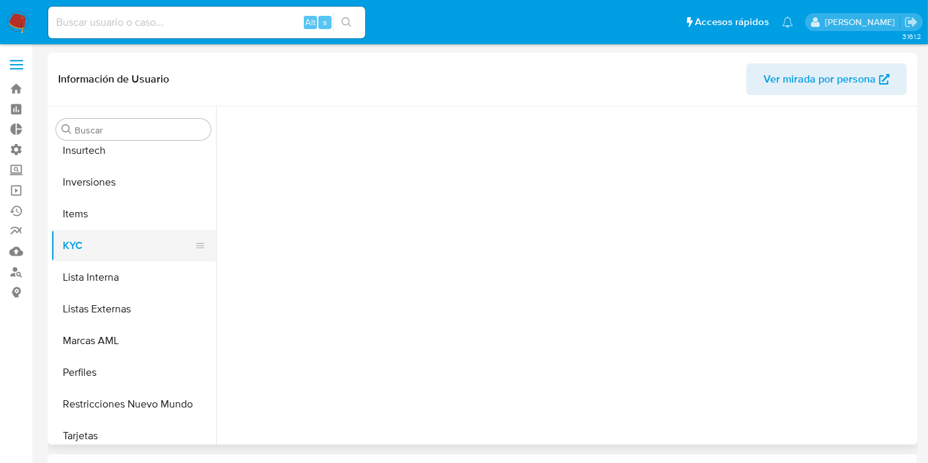
scroll to position [653, 0]
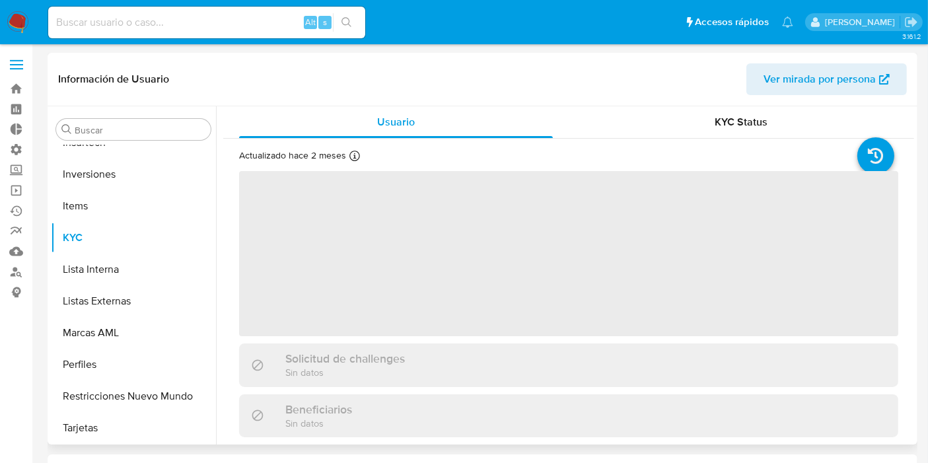
select select "10"
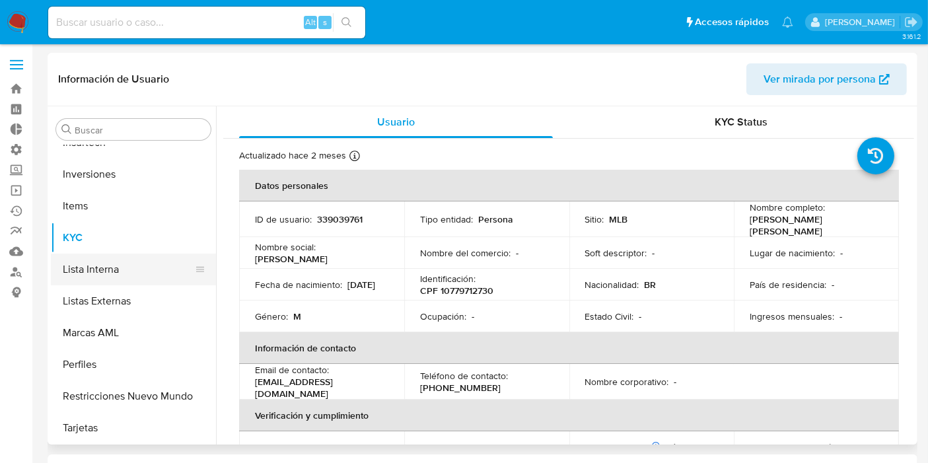
click at [124, 259] on button "Lista Interna" at bounding box center [128, 270] width 155 height 32
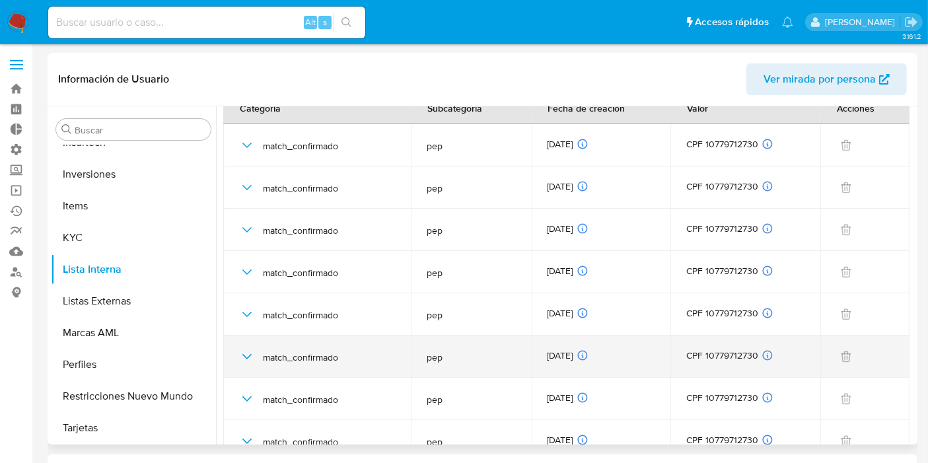
scroll to position [0, 0]
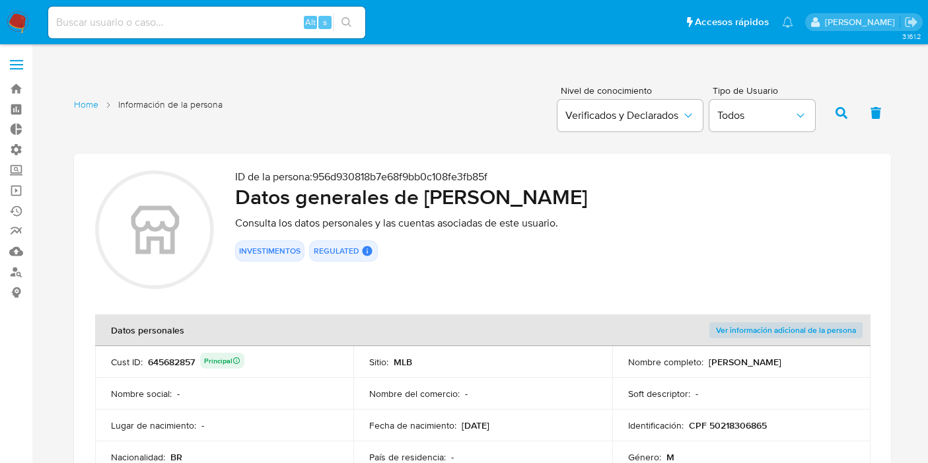
scroll to position [440, 0]
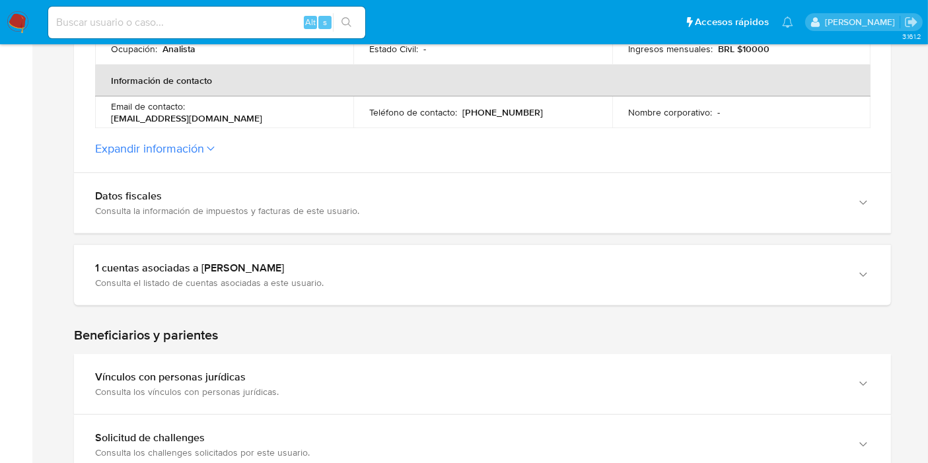
click at [204, 152] on button "Expandir información" at bounding box center [149, 148] width 109 height 15
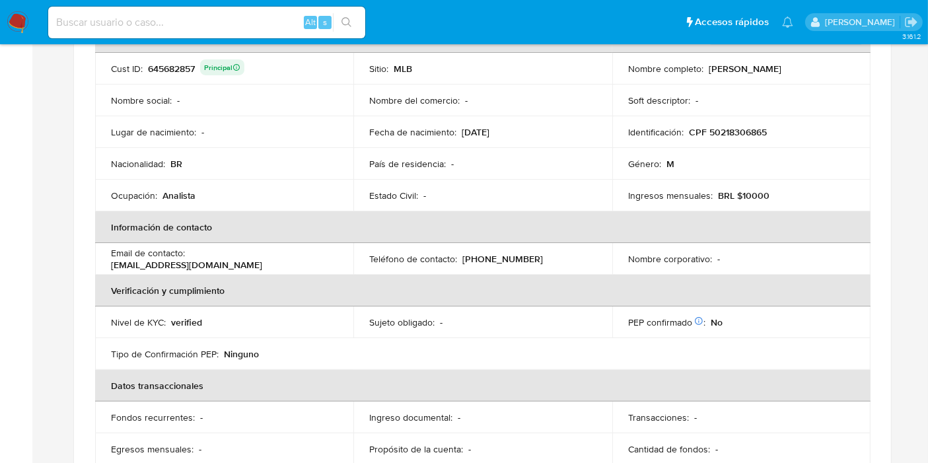
scroll to position [220, 0]
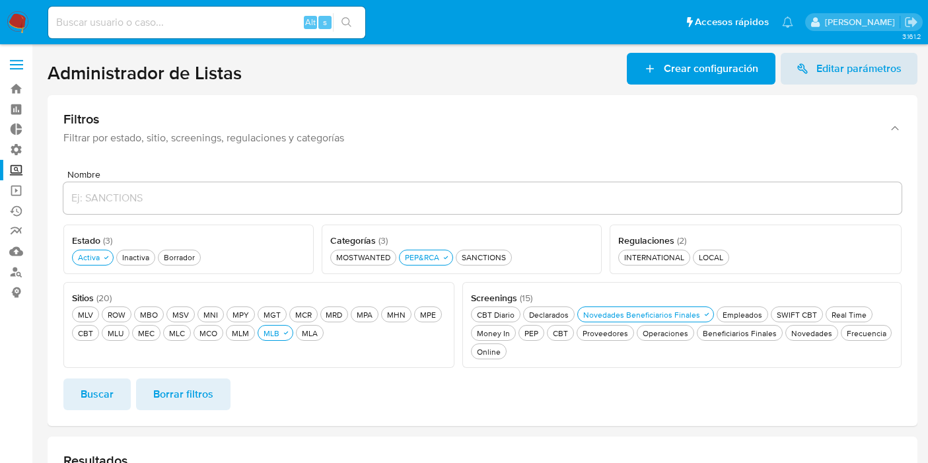
scroll to position [30, 0]
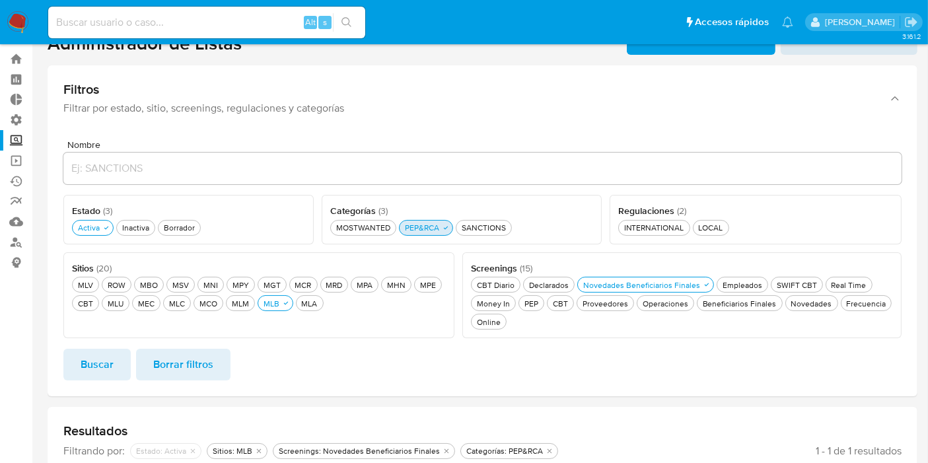
click at [428, 233] on button "PEP&RCA PEP&RCA" at bounding box center [426, 228] width 54 height 16
click at [444, 224] on ul "MOSTWANTED MOSTWANTED PEP&RCA PEP&RCA SANCTIONS SANCTIONS" at bounding box center [461, 227] width 263 height 18
click at [435, 229] on div "PEP&RCA PEP&RCA" at bounding box center [422, 227] width 40 height 11
click at [108, 354] on span "Buscar" at bounding box center [97, 364] width 33 height 29
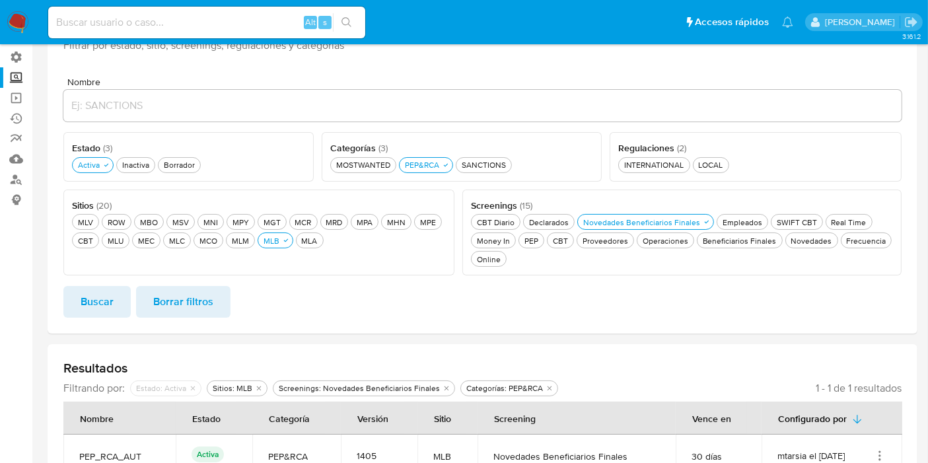
scroll to position [177, 0]
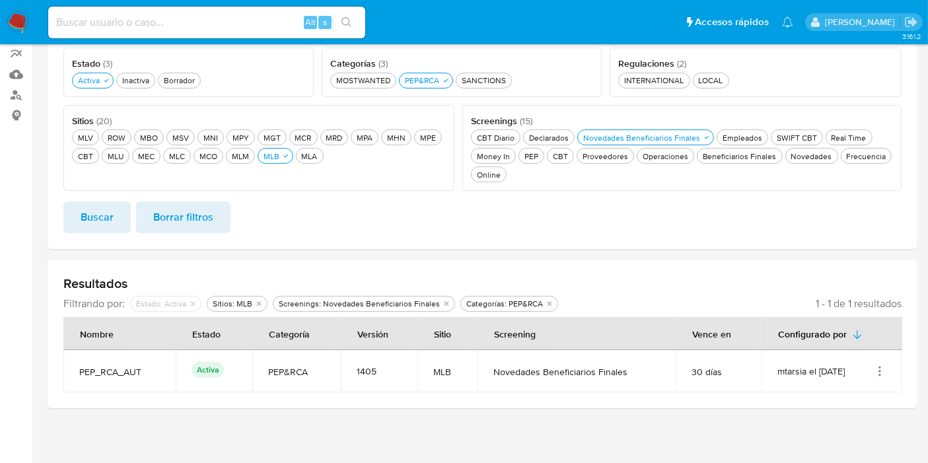
click at [880, 378] on td "mtarsia el [DATE]" at bounding box center [832, 371] width 141 height 42
click at [881, 373] on icon "Acciones" at bounding box center [879, 371] width 13 height 13
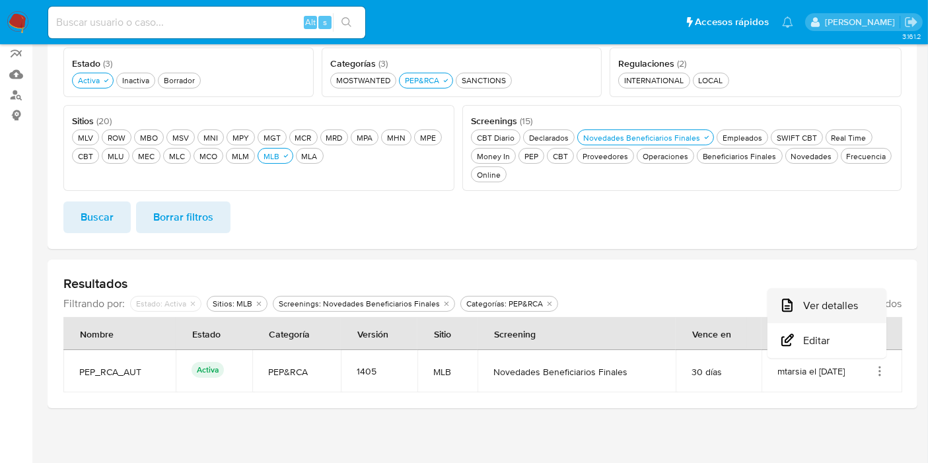
click at [822, 309] on button "Ver detalles" at bounding box center [827, 306] width 119 height 35
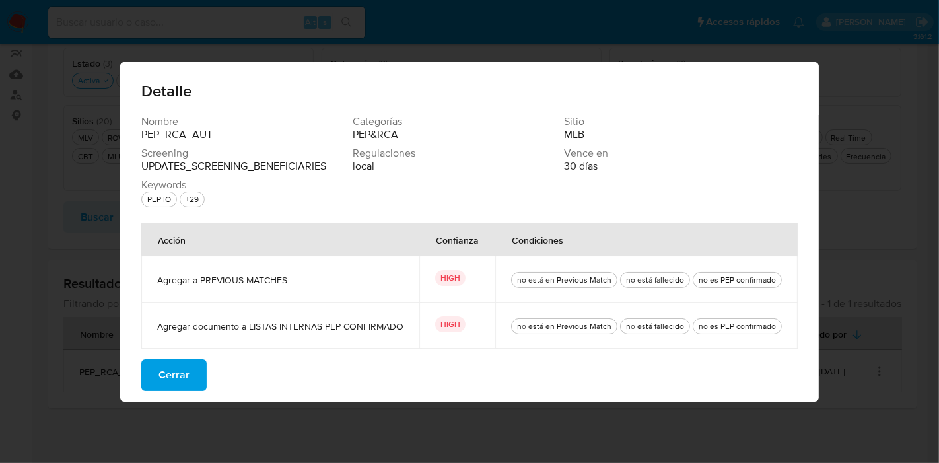
click at [180, 362] on span "Cerrar" at bounding box center [174, 375] width 31 height 29
